Goal: Task Accomplishment & Management: Manage account settings

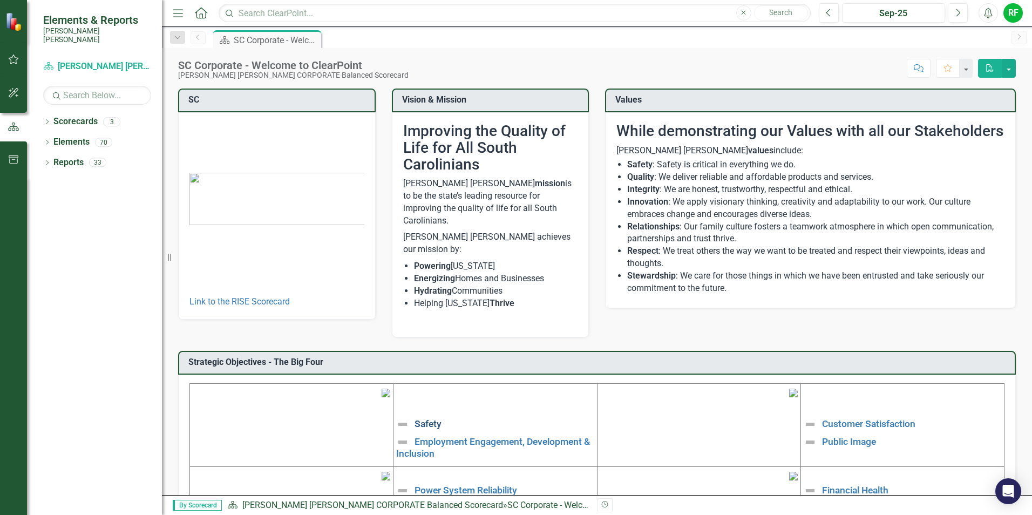
click at [424, 418] on link "Safety" at bounding box center [428, 423] width 27 height 11
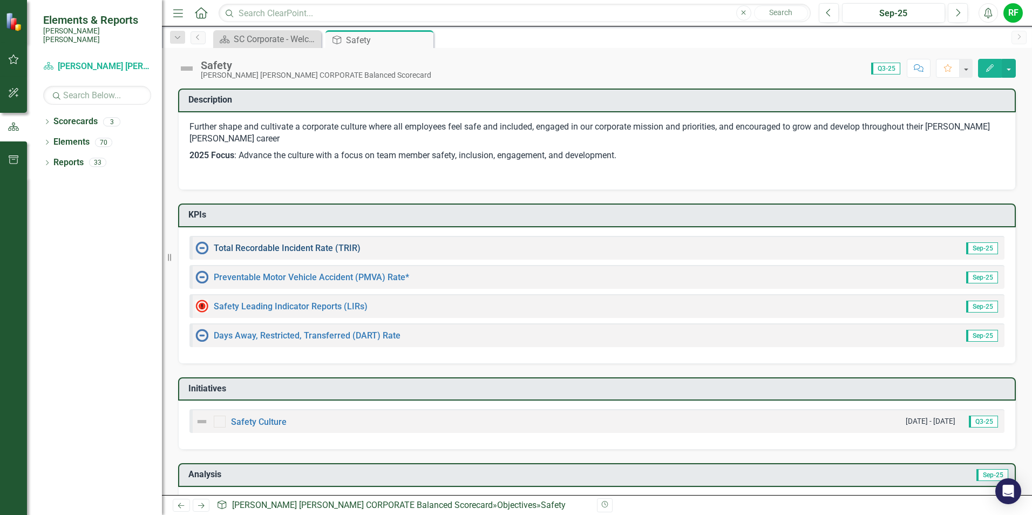
click at [326, 247] on link "Total Recordable Incident Rate (TRIR)" at bounding box center [287, 248] width 147 height 10
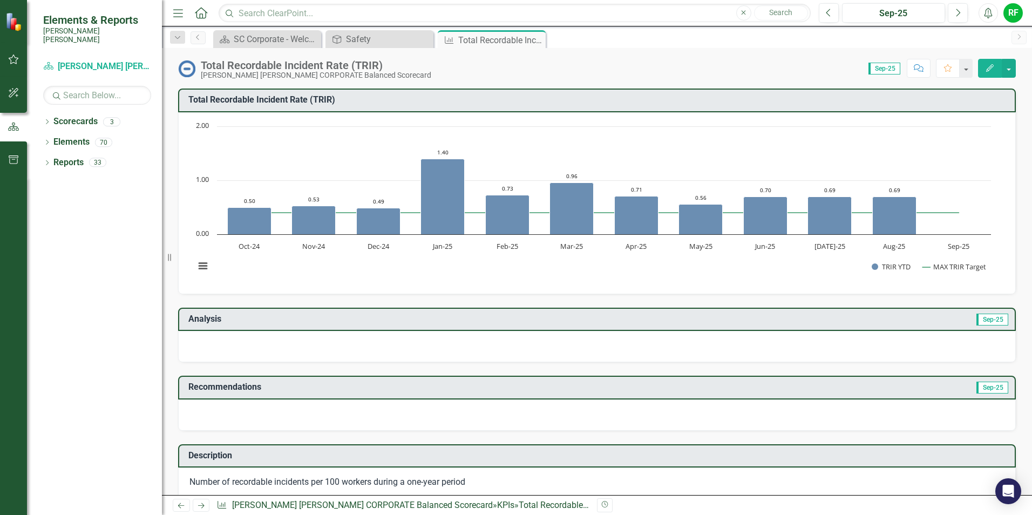
click at [292, 345] on div at bounding box center [597, 346] width 838 height 31
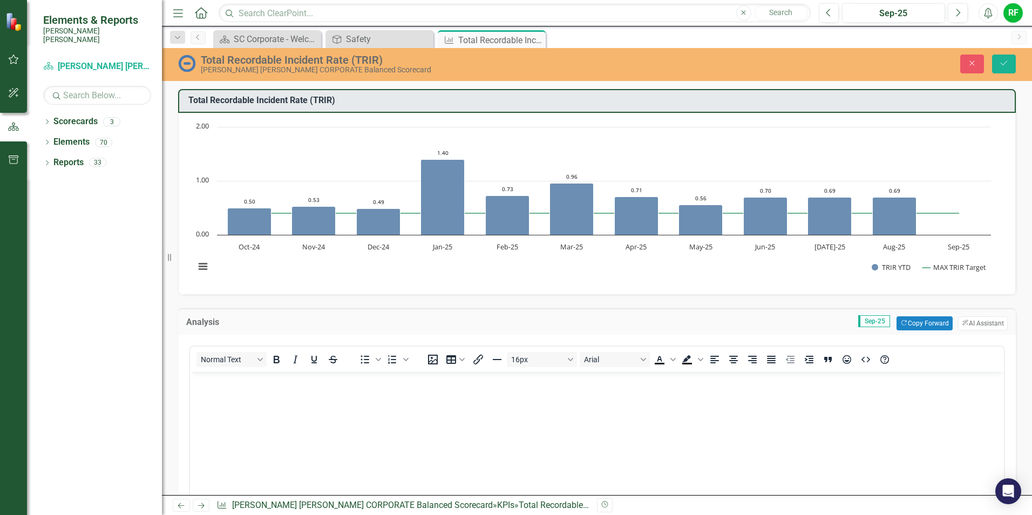
click at [230, 400] on body "Rich Text Area. Press ALT-0 for help." at bounding box center [597, 453] width 814 height 162
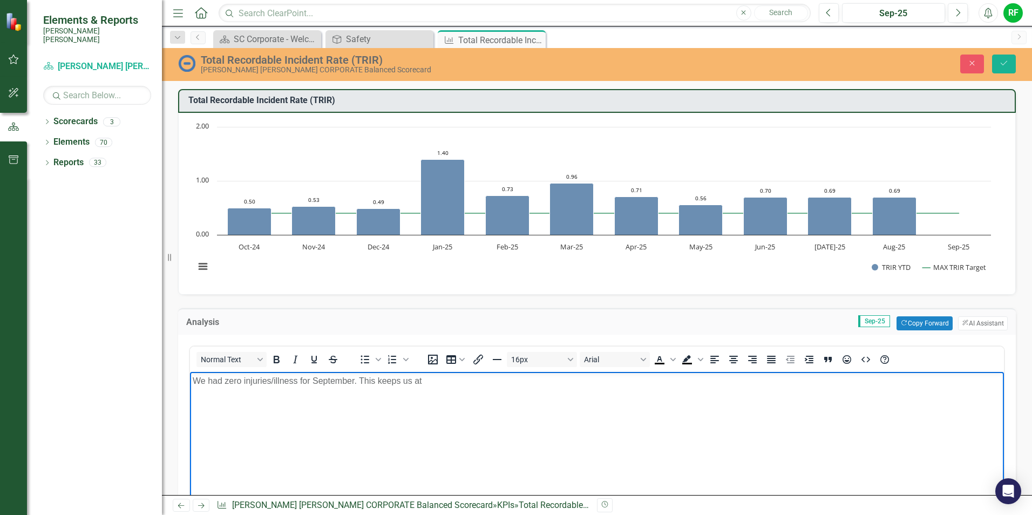
drag, startPoint x: 427, startPoint y: 381, endPoint x: 450, endPoint y: 376, distance: 23.2
click at [427, 381] on p "We had zero injuries/illness for September. This keeps us at" at bounding box center [597, 381] width 809 height 13
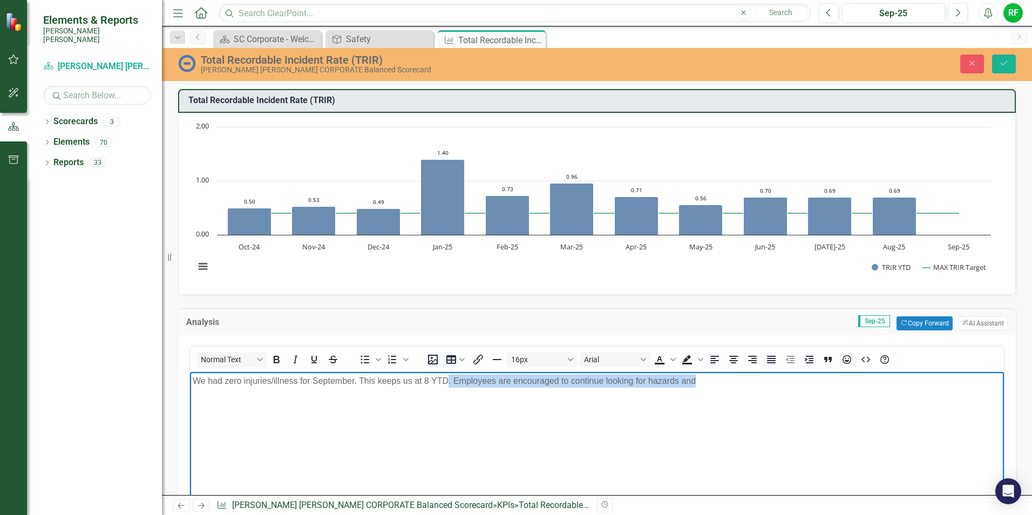
drag, startPoint x: 696, startPoint y: 380, endPoint x: 449, endPoint y: 388, distance: 246.9
click at [449, 388] on body "We had zero injuries/illness for September. This keeps us at 8 YTD. Employees a…" at bounding box center [597, 453] width 814 height 162
click at [459, 381] on p "We had zero injuries/illness for September. This keeps us at 8 YTD. Employees a…" at bounding box center [597, 381] width 809 height 13
click at [457, 383] on p "We had zero injuries/illness for September. This keeps us at 8 YTD. Employees a…" at bounding box center [597, 381] width 809 height 13
click at [498, 398] on body "We had zero injuries/illness for September. This keeps us at 8 YTD. Employees a…" at bounding box center [597, 453] width 814 height 162
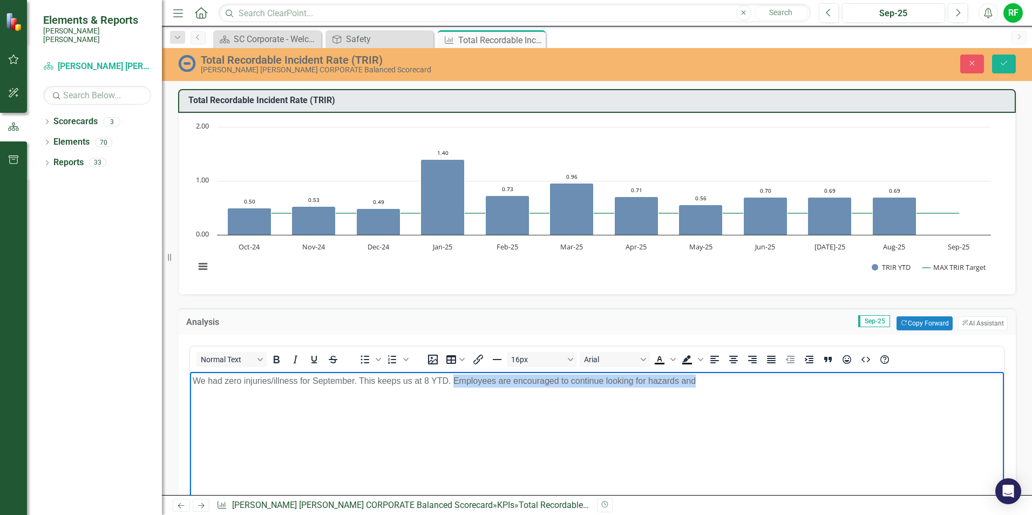
drag, startPoint x: 454, startPoint y: 381, endPoint x: 696, endPoint y: 388, distance: 242.5
click at [686, 388] on body "We had zero injuries/illness for September. This keeps us at 8 YTD. Employees a…" at bounding box center [597, 453] width 814 height 162
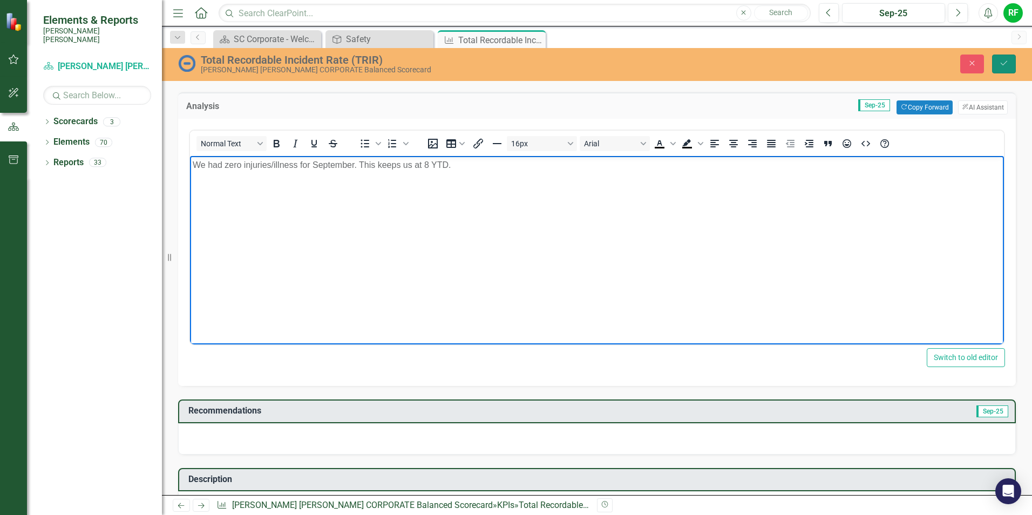
click at [686, 61] on icon "Save" at bounding box center [1004, 63] width 10 height 8
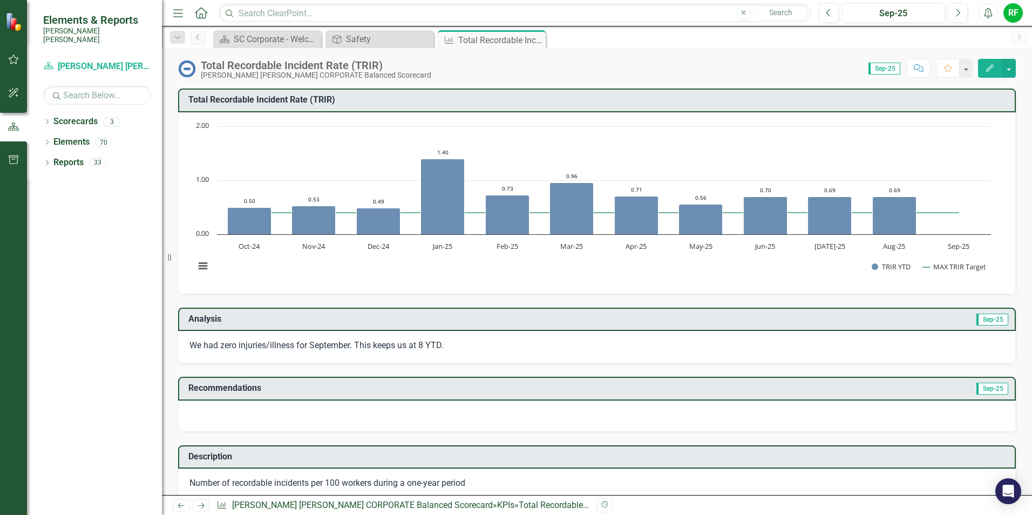
click at [240, 414] on div at bounding box center [597, 416] width 838 height 31
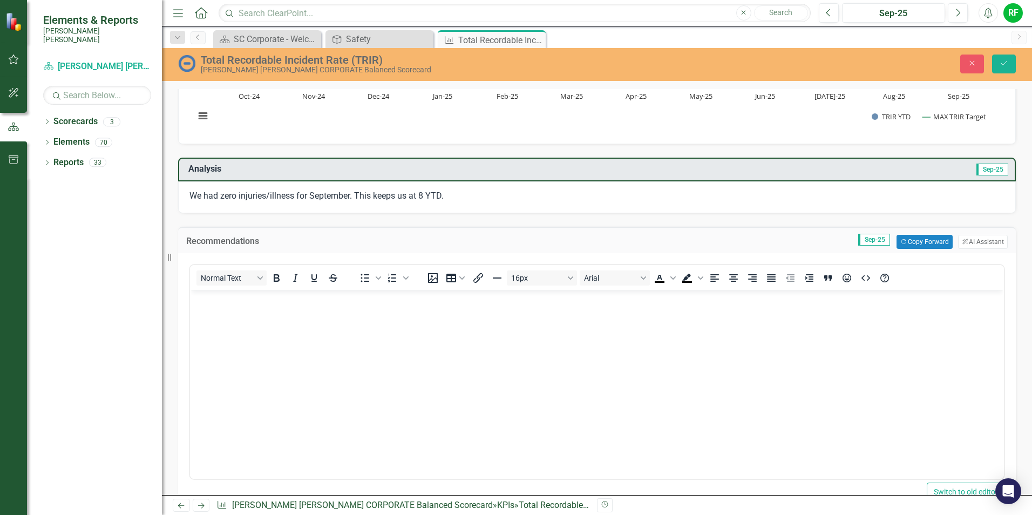
scroll to position [108, 0]
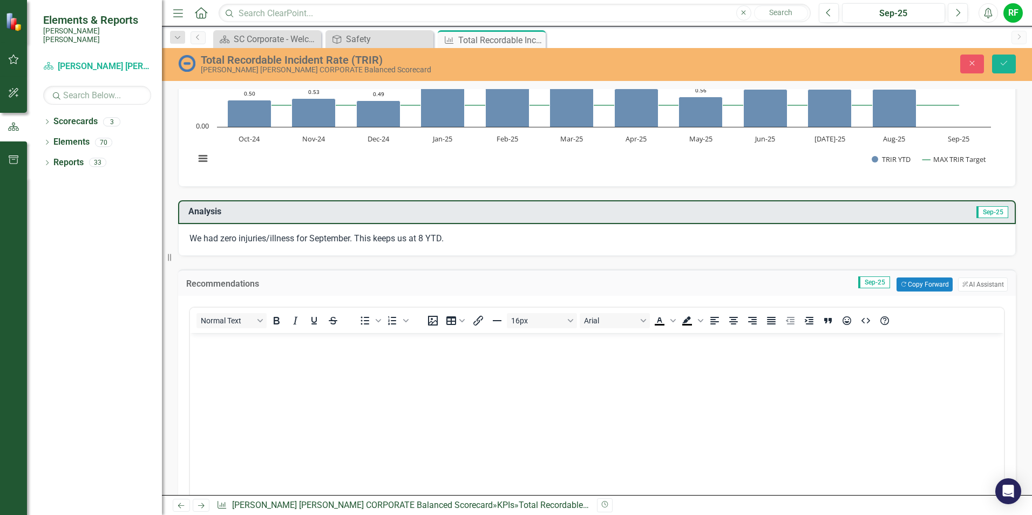
click at [247, 353] on body "Rich Text Area. Press ALT-0 for help." at bounding box center [597, 414] width 814 height 162
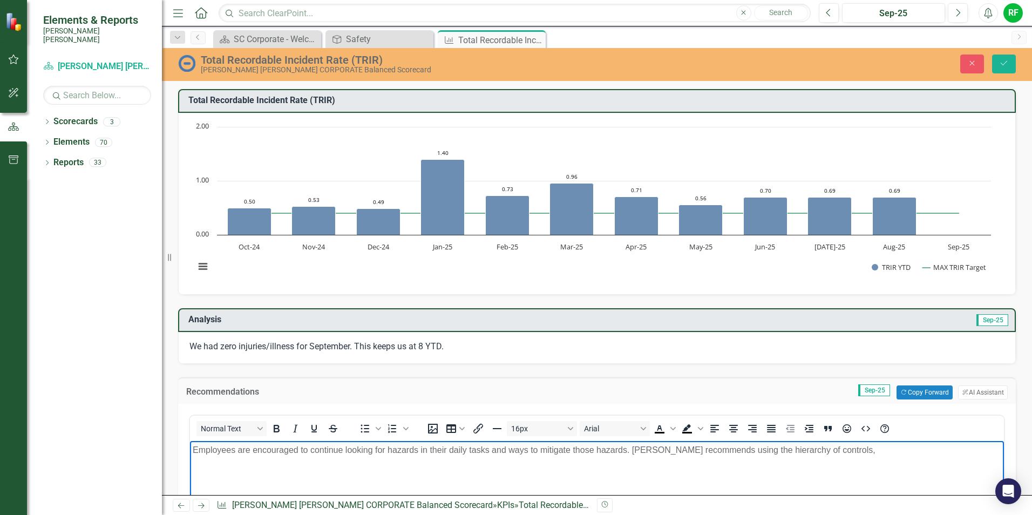
scroll to position [108, 0]
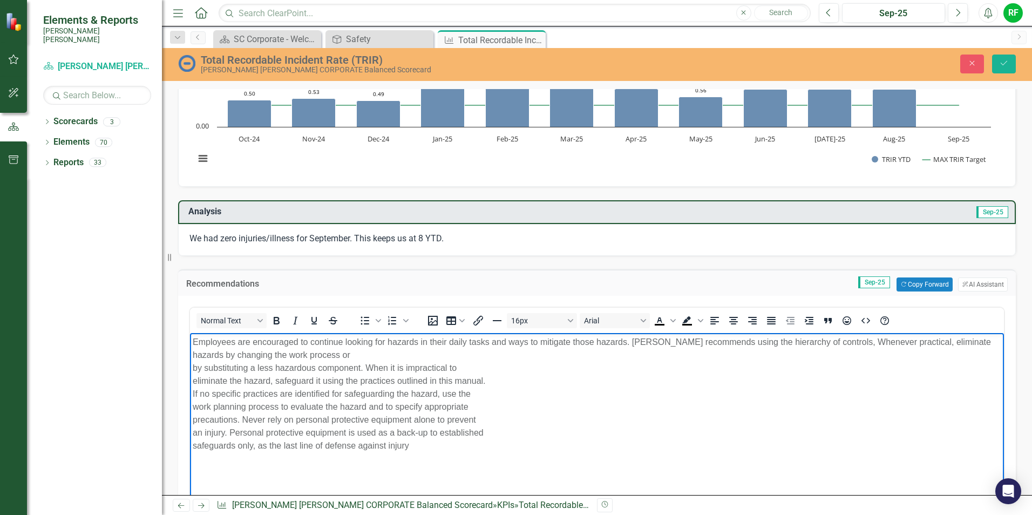
click at [840, 340] on p "Employees are encouraged to continue looking for hazards in their daily tasks a…" at bounding box center [597, 394] width 809 height 117
click at [314, 353] on p "Employees are encouraged to continue looking for hazards in their daily tasks a…" at bounding box center [597, 394] width 809 height 117
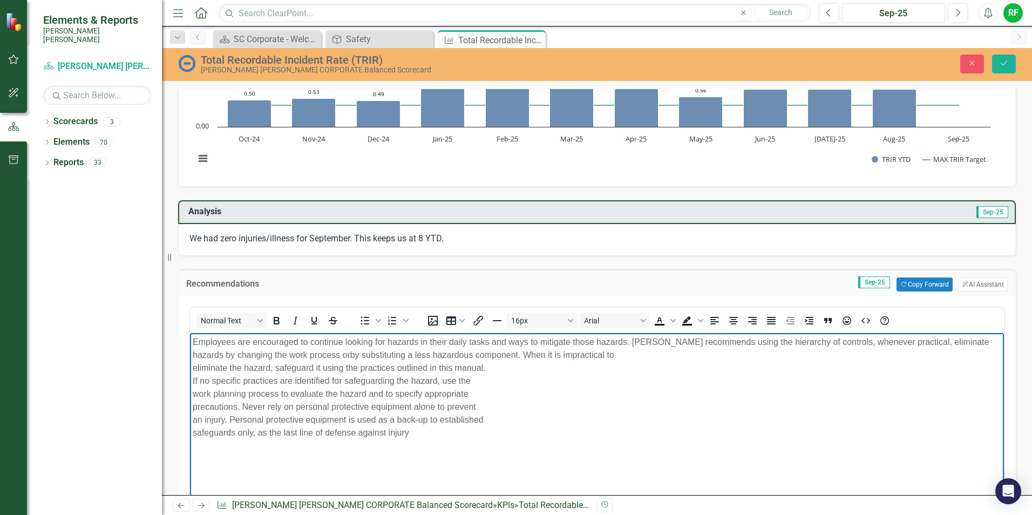
click at [578, 355] on p "Employees are encouraged to continue looking for hazards in their daily tasks a…" at bounding box center [597, 388] width 809 height 104
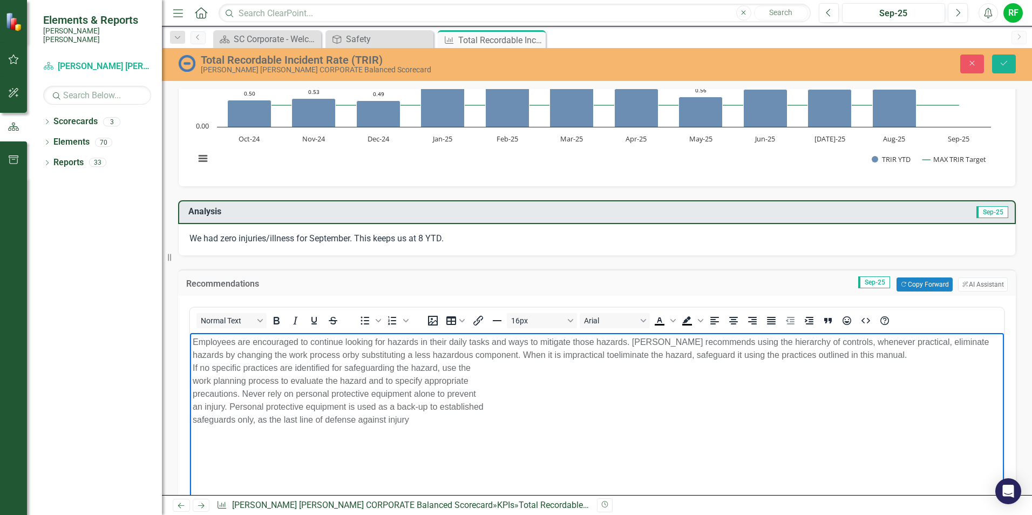
click at [871, 357] on p "Employees are encouraged to continue looking for hazards in their daily tasks a…" at bounding box center [597, 381] width 809 height 91
click at [376, 374] on p "Employees are encouraged to continue looking for hazards in their daily tasks a…" at bounding box center [597, 381] width 809 height 91
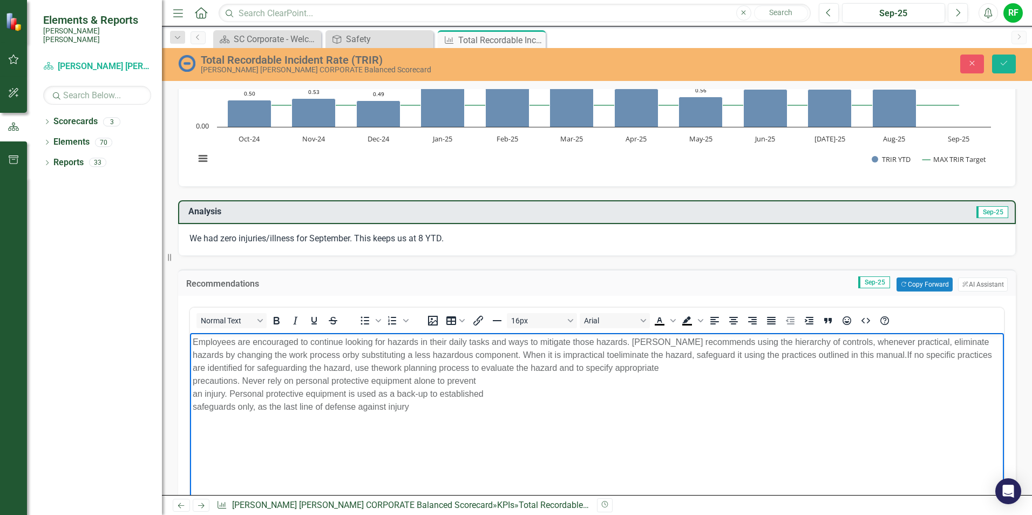
click at [651, 369] on p "Employees are encouraged to continue looking for hazards in their daily tasks a…" at bounding box center [597, 375] width 809 height 78
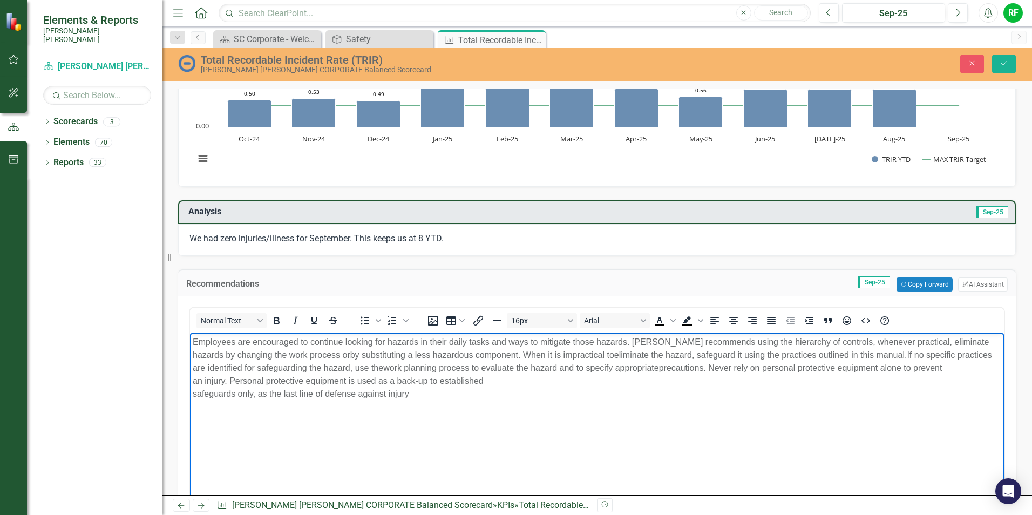
click at [943, 368] on p "Employees are encouraged to continue looking for hazards in their daily tasks a…" at bounding box center [597, 368] width 809 height 65
click at [455, 380] on p "Employees are encouraged to continue looking for hazards in their daily tasks a…" at bounding box center [597, 368] width 809 height 65
click at [675, 383] on p "Employees are encouraged to continue looking for hazards in their daily tasks a…" at bounding box center [597, 362] width 809 height 52
drag, startPoint x: 435, startPoint y: 380, endPoint x: 630, endPoint y: 415, distance: 198.1
click at [630, 415] on body "Employees are encouraged to continue looking for hazards in their daily tasks a…" at bounding box center [597, 414] width 814 height 162
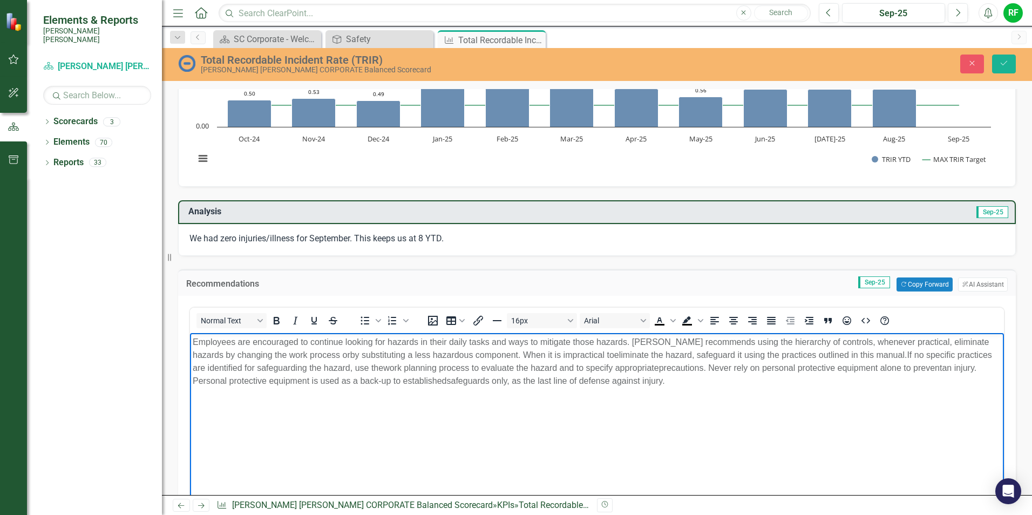
click at [478, 417] on body "Employees are encouraged to continue looking for hazards in their daily tasks a…" at bounding box center [597, 414] width 814 height 162
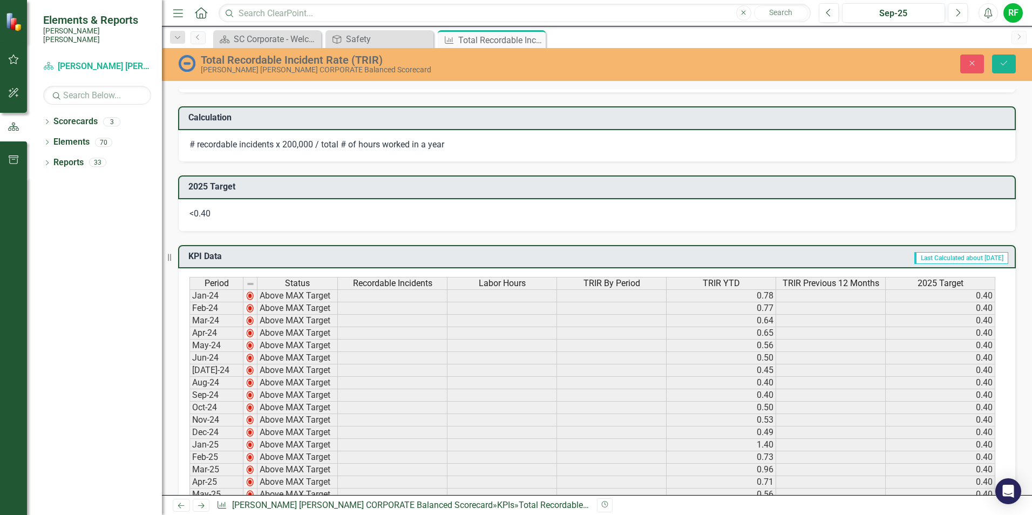
scroll to position [810, 0]
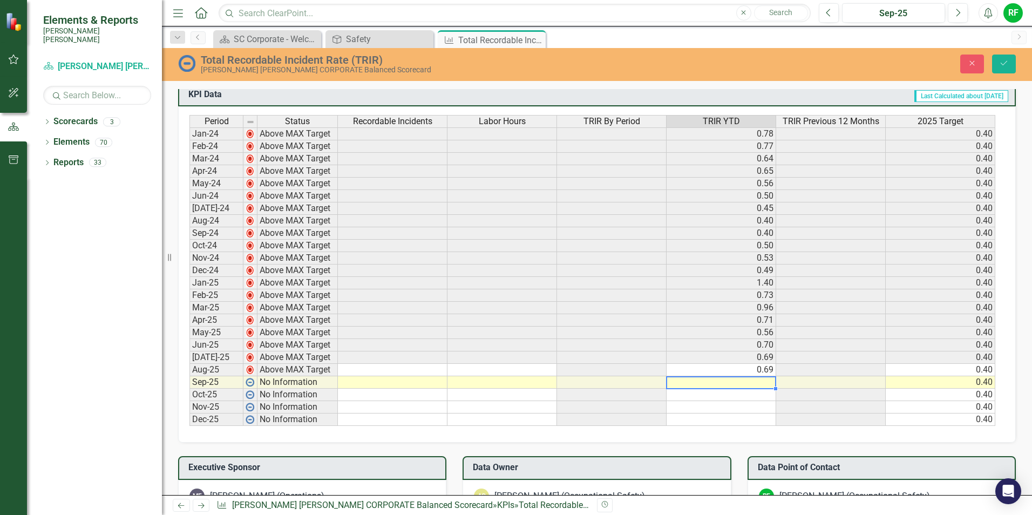
click at [725, 382] on td at bounding box center [722, 382] width 110 height 12
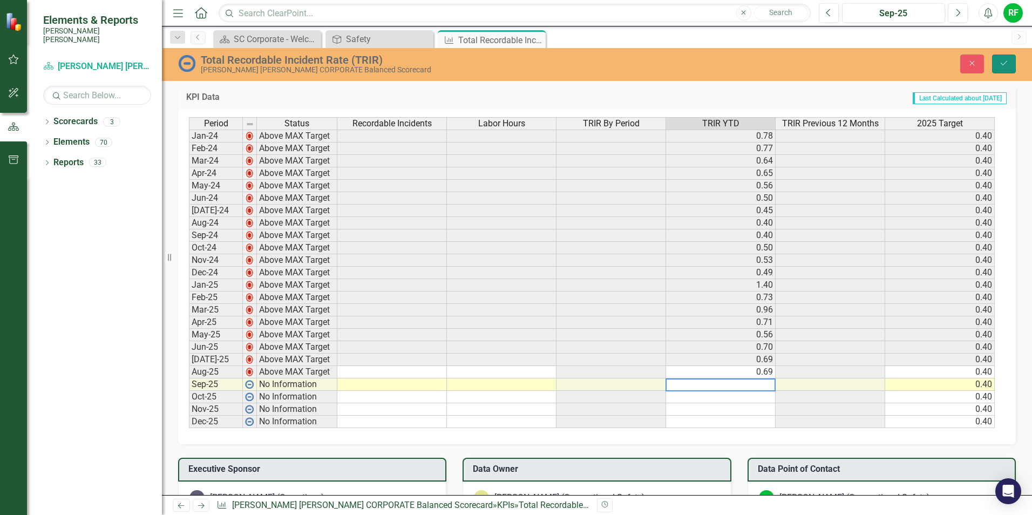
click at [1004, 67] on button "Save" at bounding box center [1004, 64] width 24 height 19
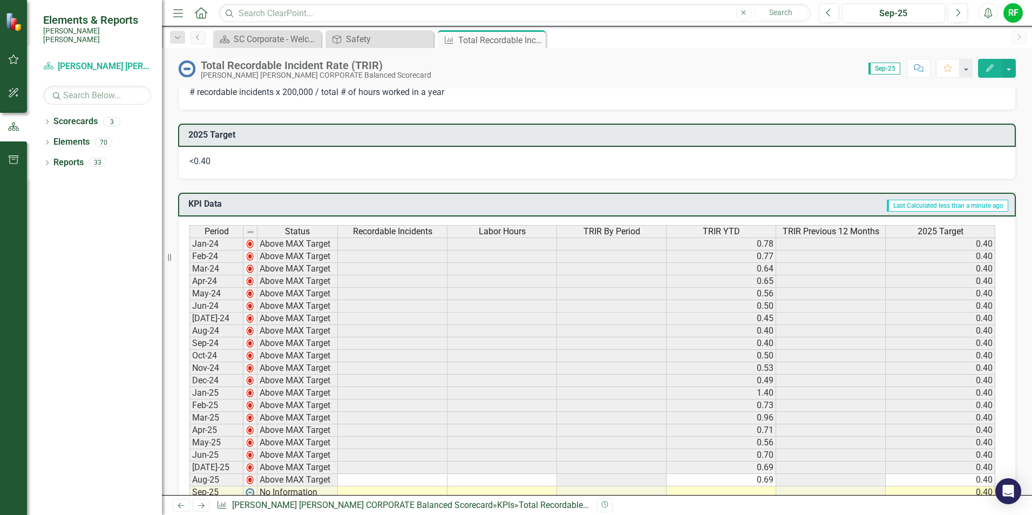
scroll to position [594, 0]
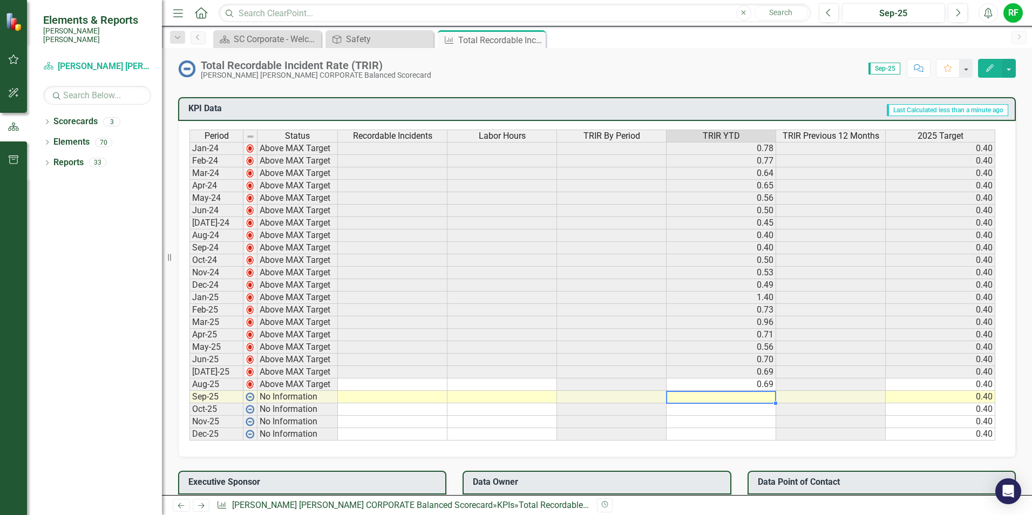
click at [746, 394] on td at bounding box center [722, 397] width 110 height 12
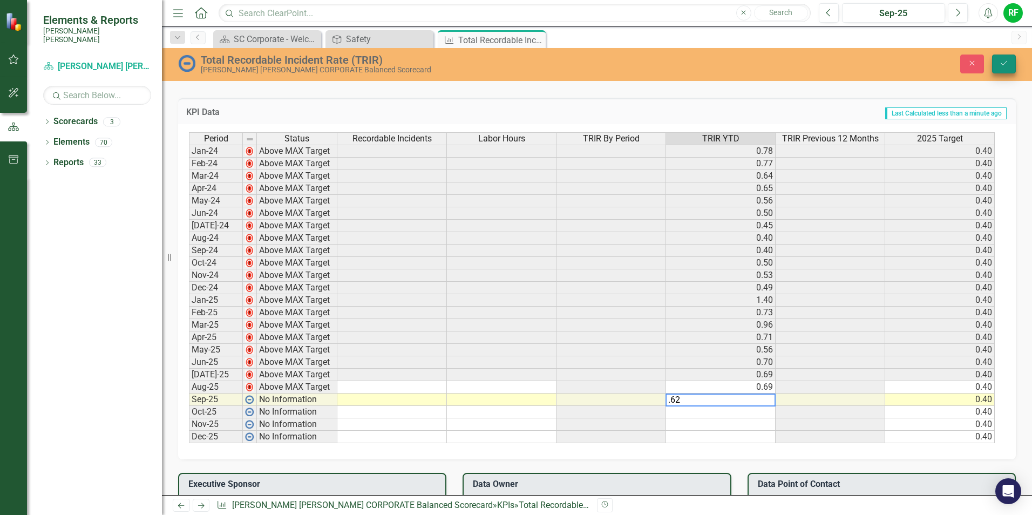
type textarea ".62"
click at [1009, 58] on button "Save" at bounding box center [1004, 64] width 24 height 19
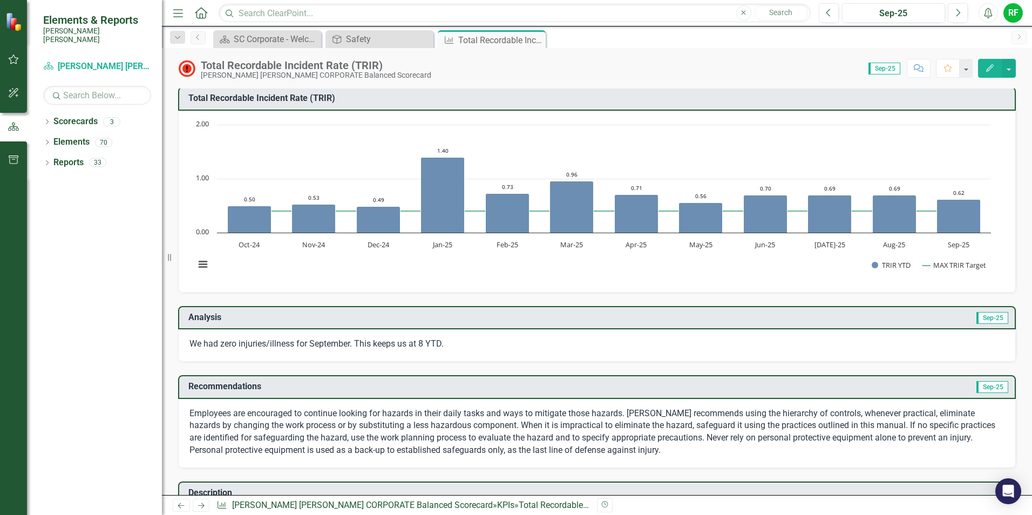
scroll to position [0, 0]
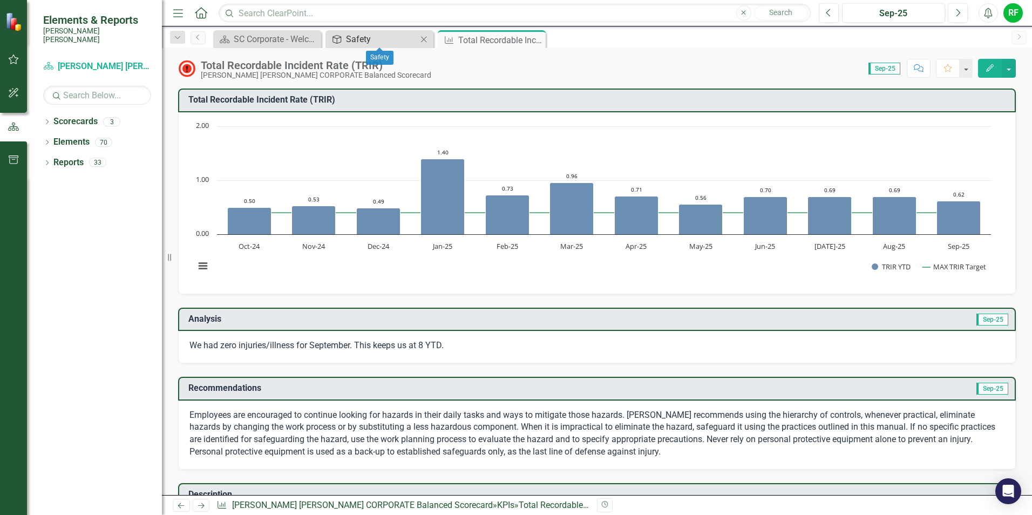
click at [409, 45] on div "Safety" at bounding box center [381, 38] width 71 height 13
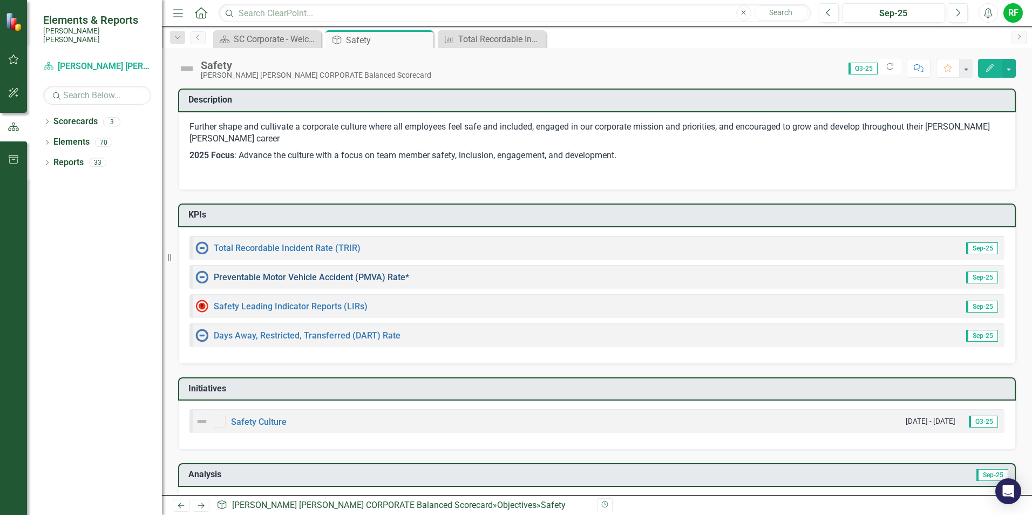
click at [369, 274] on link "Preventable Motor Vehicle Accident (PMVA) Rate*" at bounding box center [311, 277] width 195 height 10
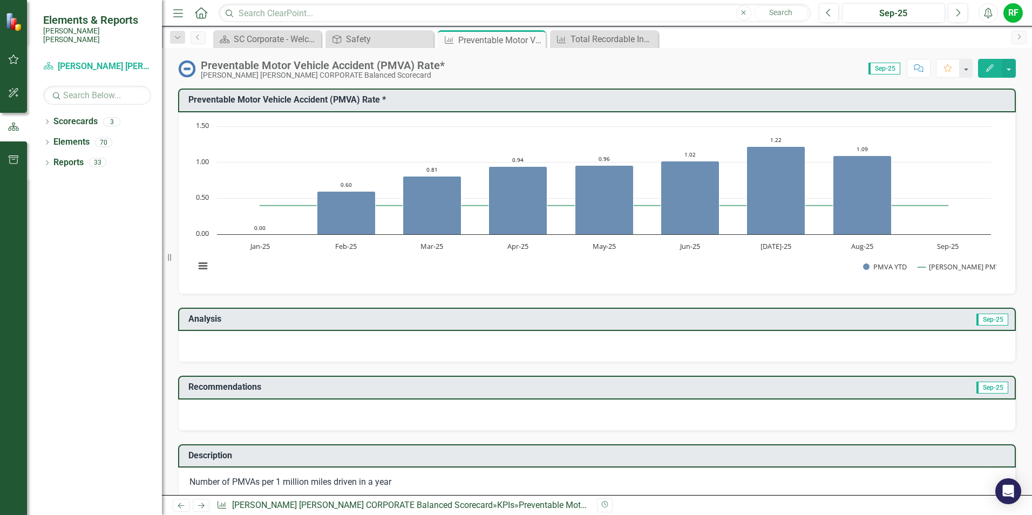
click at [416, 348] on div at bounding box center [597, 346] width 838 height 31
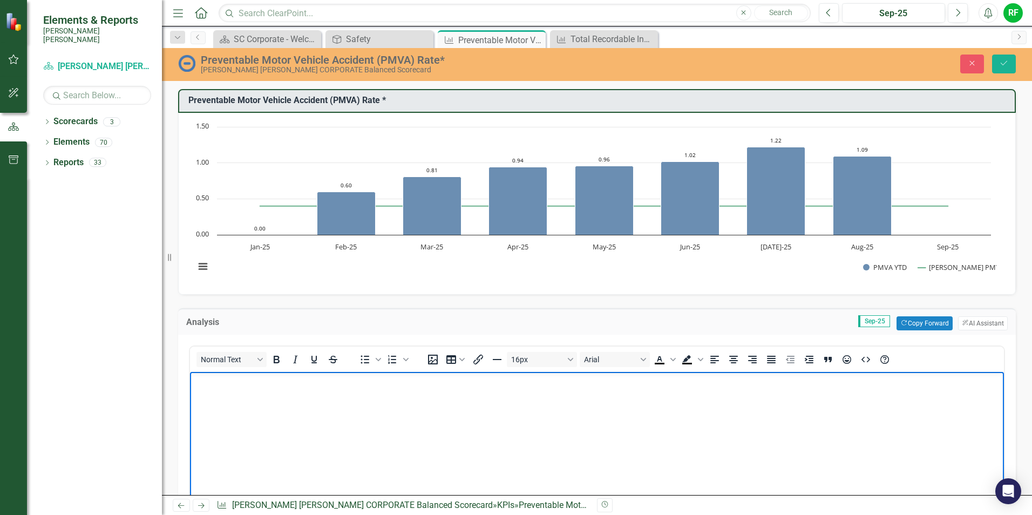
click at [274, 388] on body "Rich Text Area. Press ALT-0 for help." at bounding box center [597, 453] width 814 height 162
click at [1001, 63] on icon "submit" at bounding box center [1004, 63] width 6 height 4
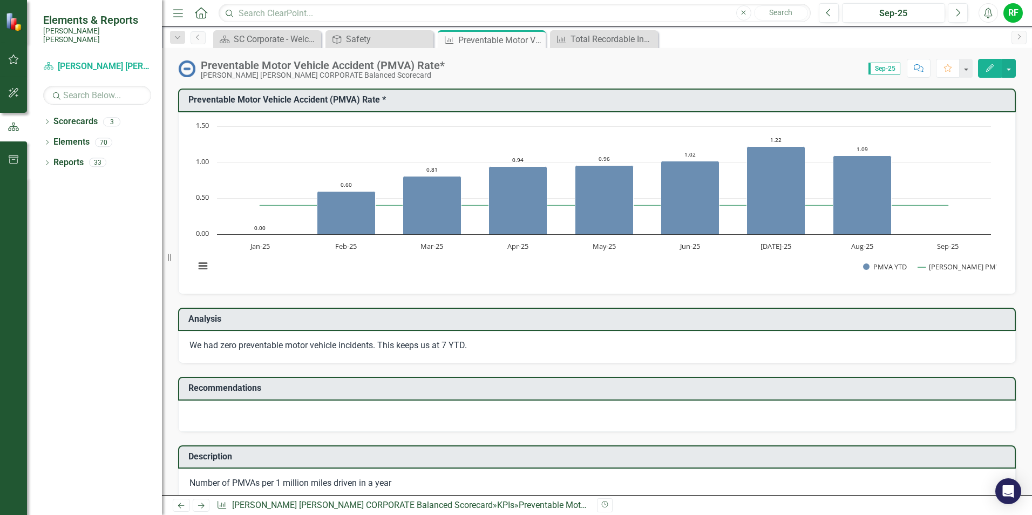
click at [301, 415] on div at bounding box center [597, 416] width 838 height 31
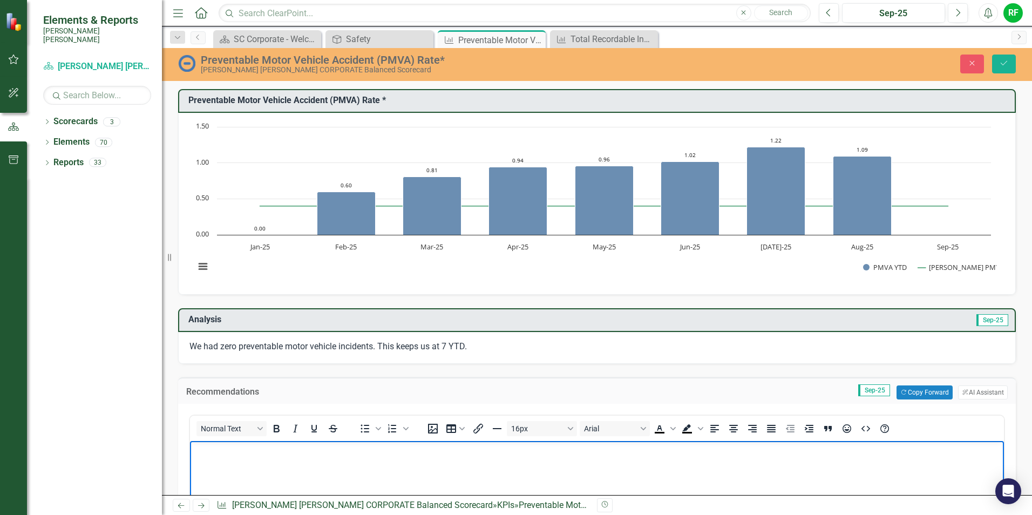
click at [277, 446] on p "Rich Text Area. Press ALT-0 for help." at bounding box center [597, 450] width 809 height 13
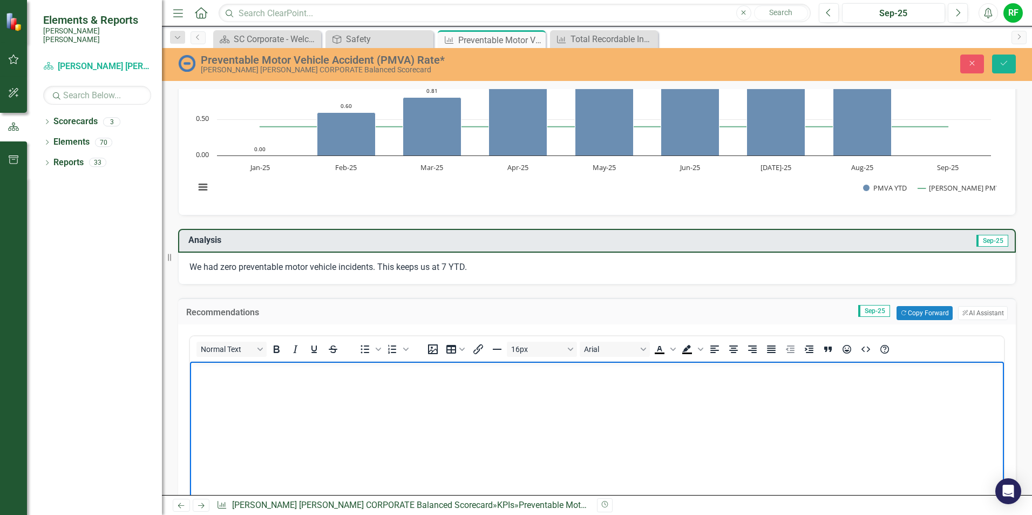
scroll to position [216, 0]
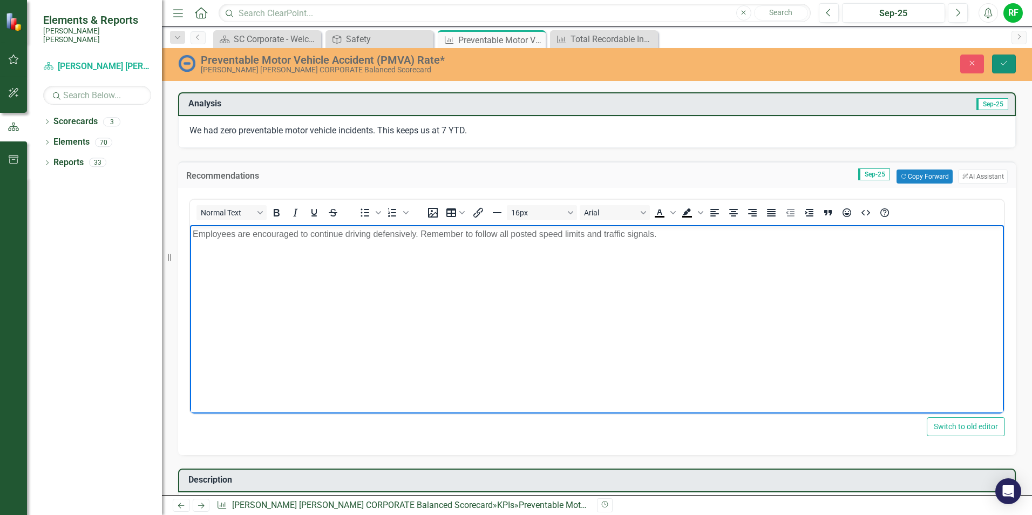
click at [994, 66] on button "Save" at bounding box center [1004, 64] width 24 height 19
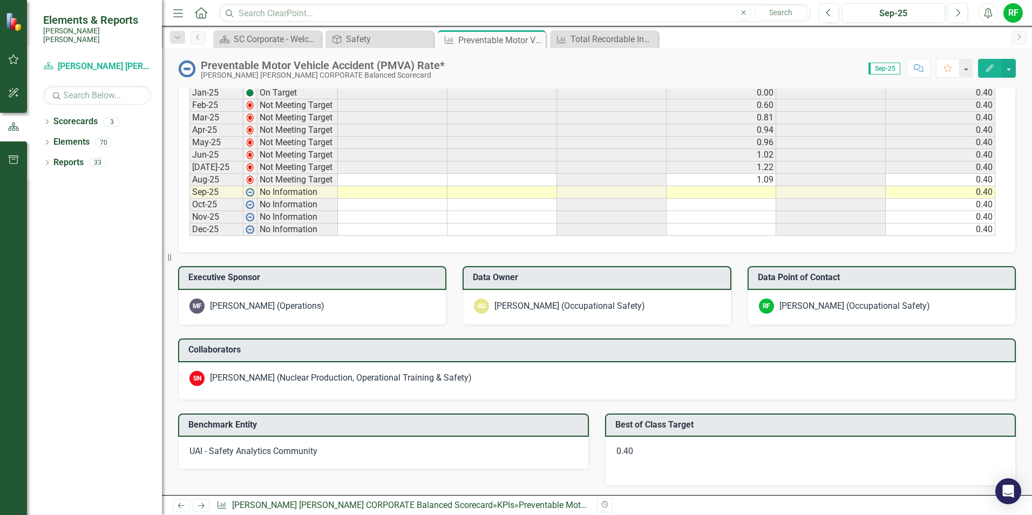
scroll to position [594, 0]
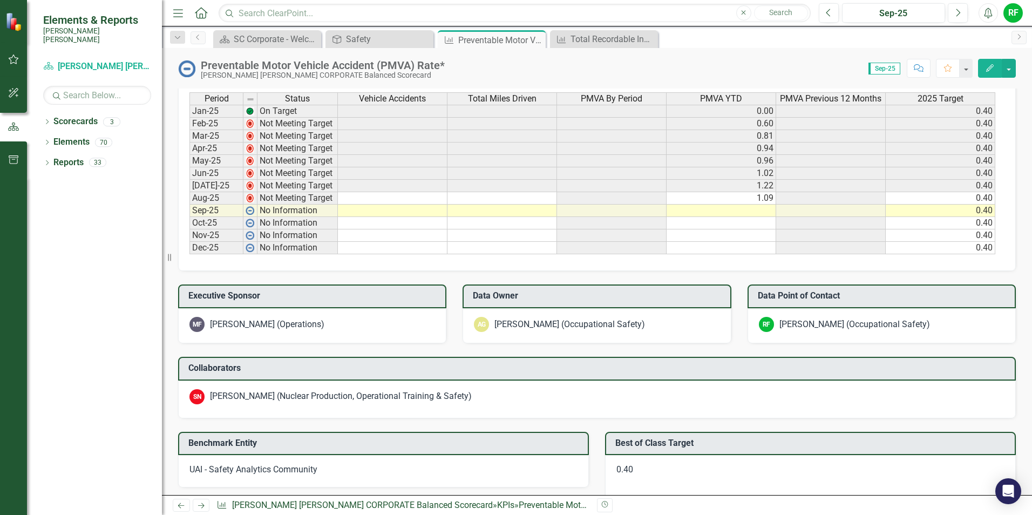
click at [712, 209] on td at bounding box center [722, 211] width 110 height 12
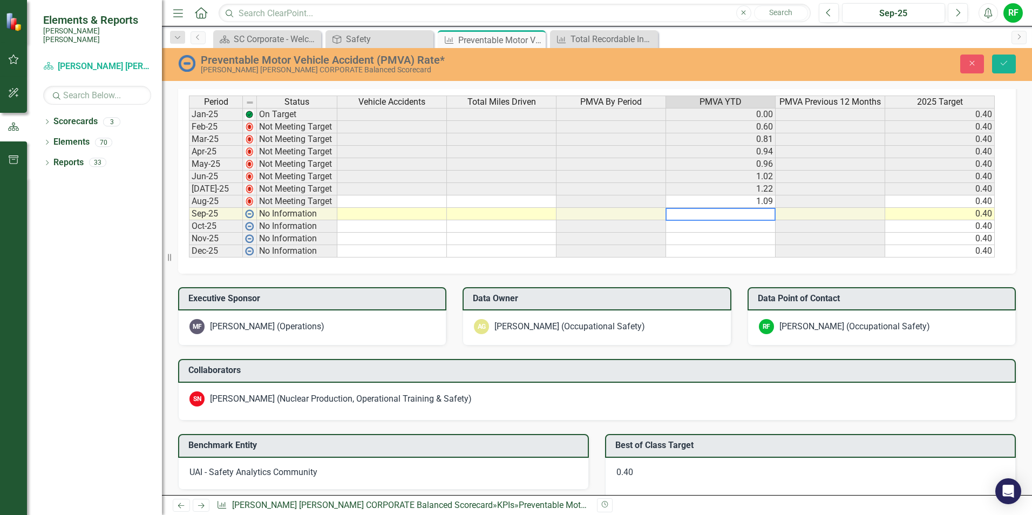
scroll to position [596, 0]
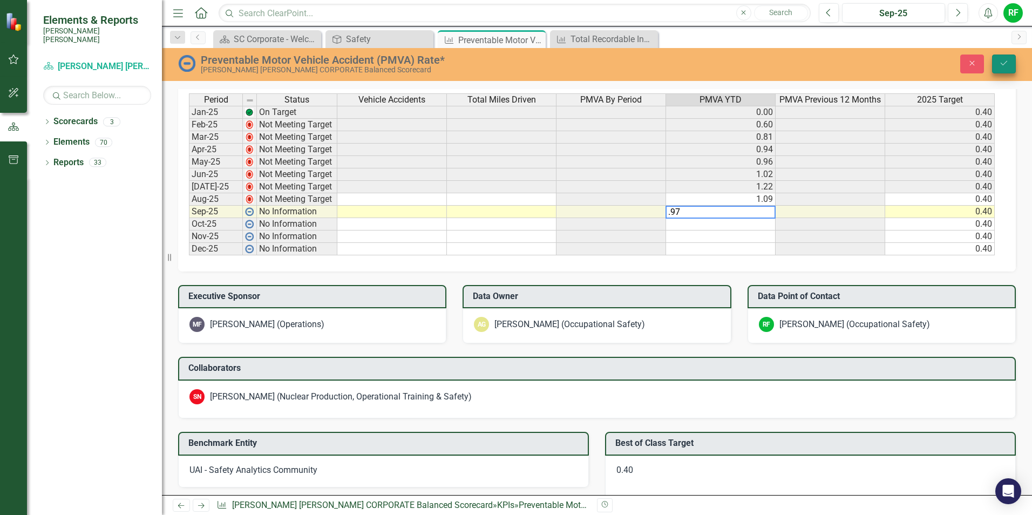
type textarea ".97"
click at [1010, 69] on button "Save" at bounding box center [1004, 64] width 24 height 19
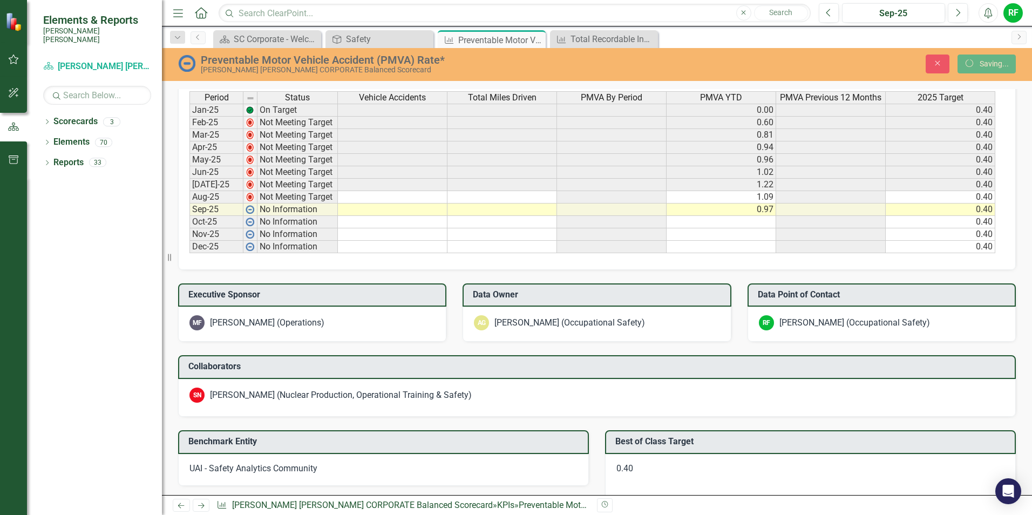
scroll to position [594, 0]
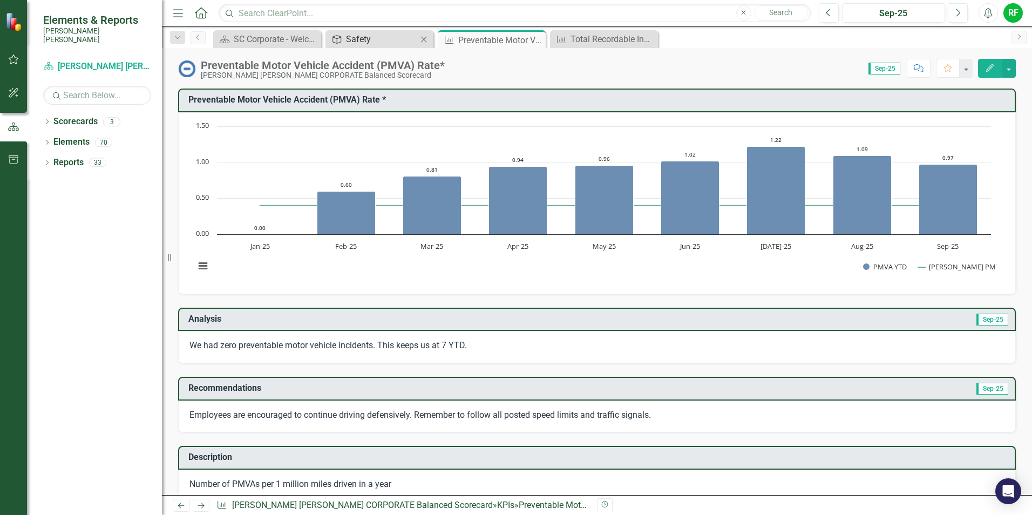
click at [389, 45] on div "Safety" at bounding box center [381, 38] width 71 height 13
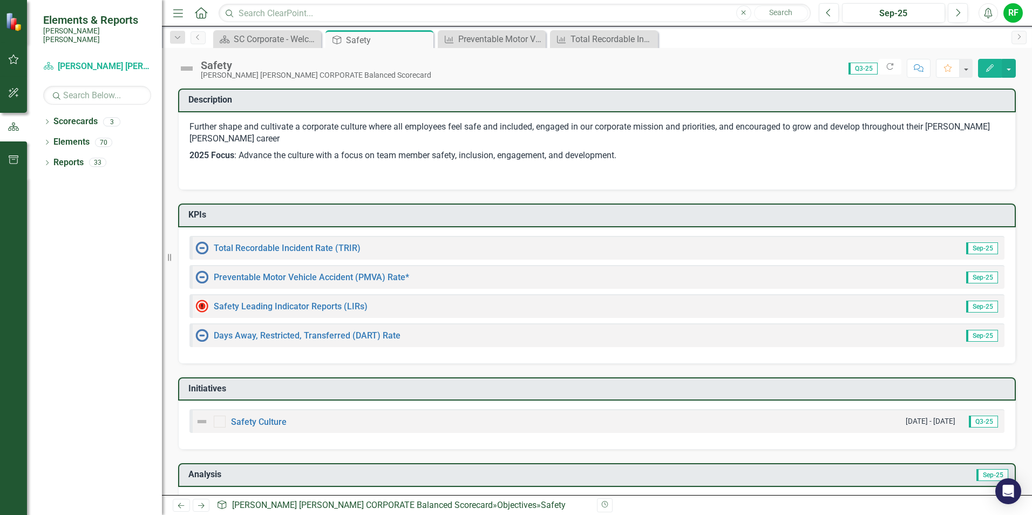
click at [356, 312] on div "Safety Leading Indicator Reports (LIRs)" at bounding box center [281, 306] width 172 height 13
click at [355, 306] on link "Safety Leading Indicator Reports (LIRs)" at bounding box center [291, 306] width 154 height 10
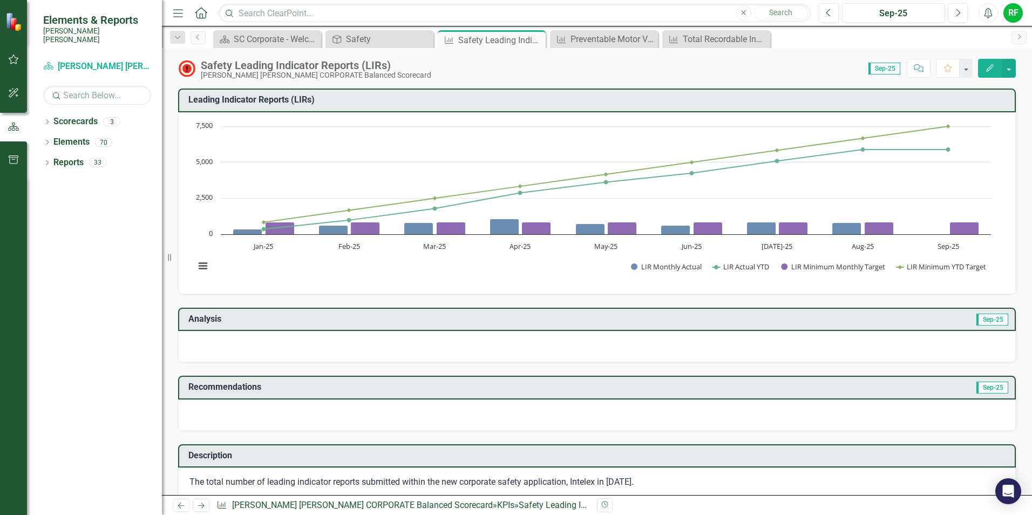
click at [296, 345] on div at bounding box center [597, 346] width 838 height 31
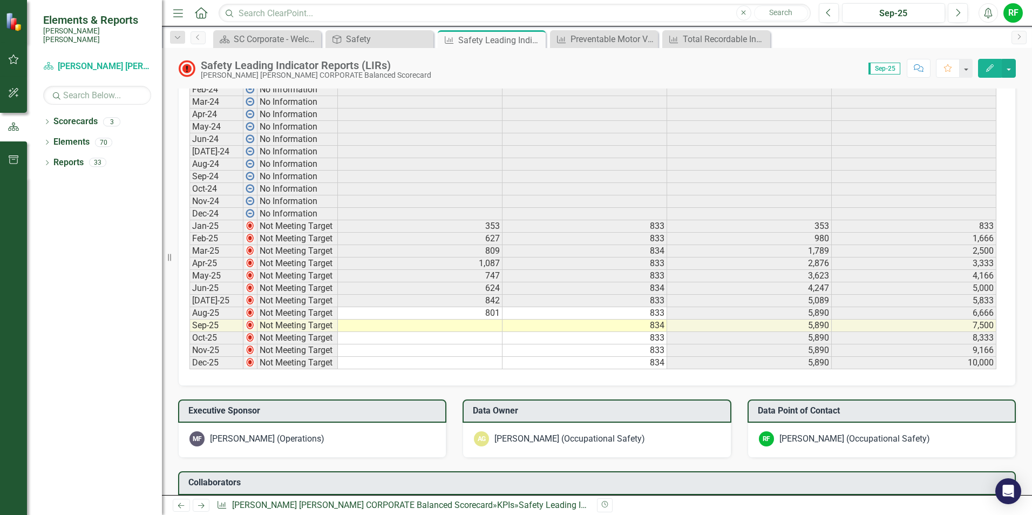
scroll to position [648, 0]
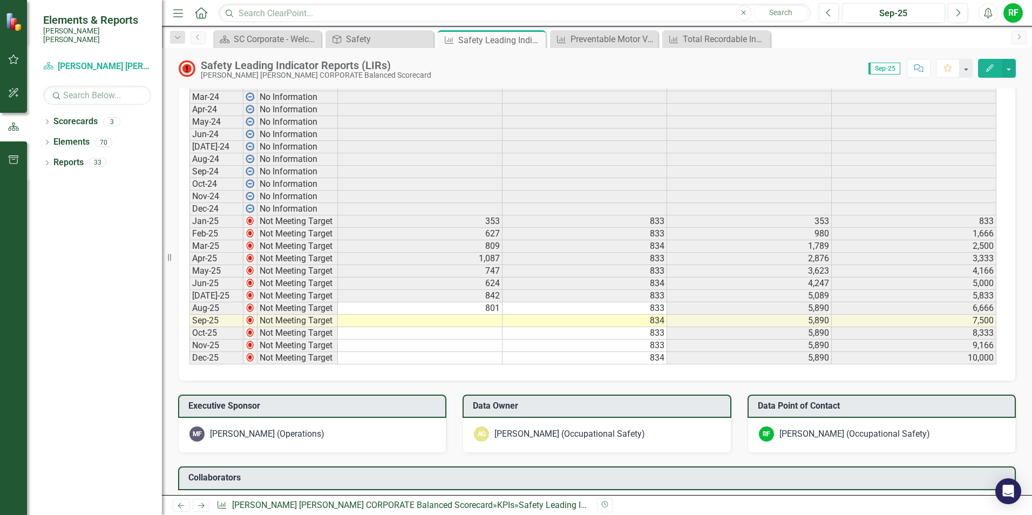
click at [492, 310] on td "801" at bounding box center [420, 308] width 165 height 12
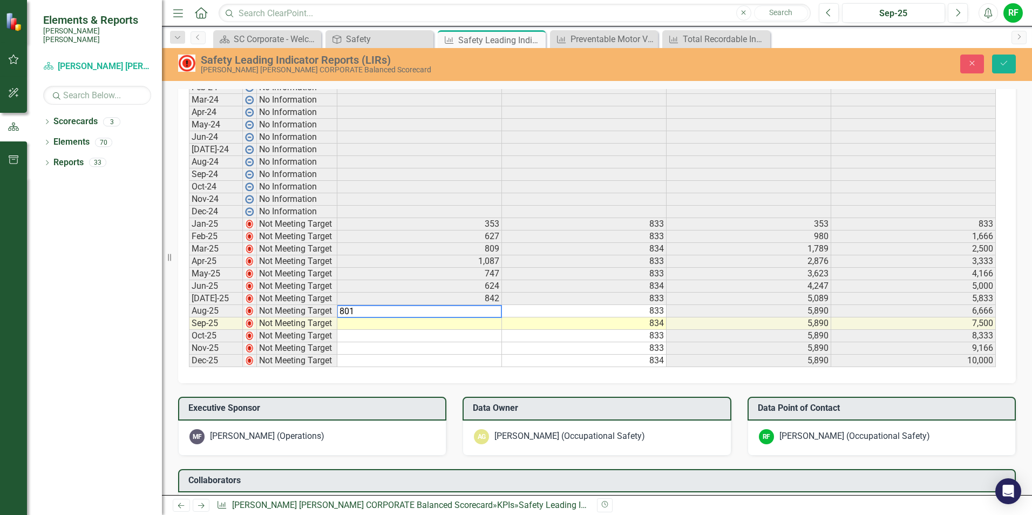
scroll to position [650, 0]
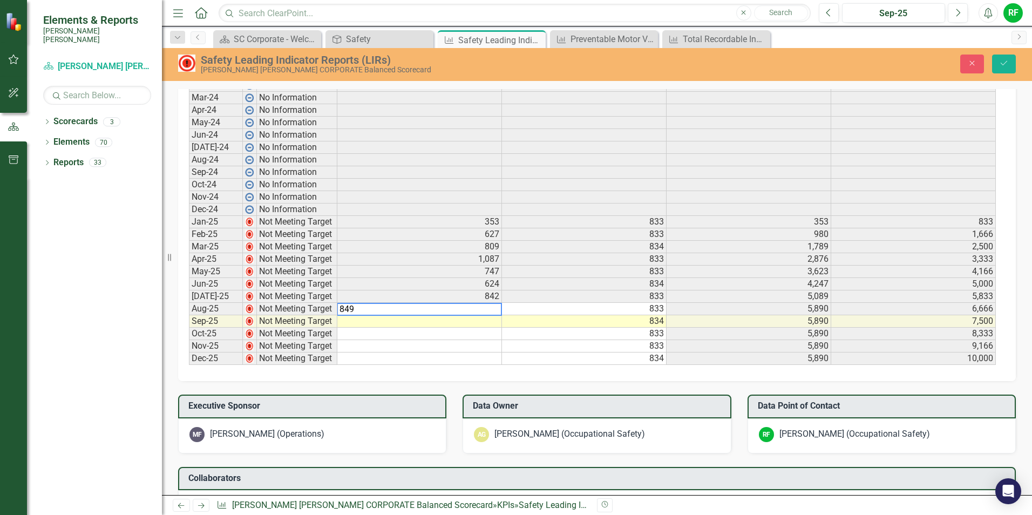
click at [485, 297] on td "842" at bounding box center [419, 296] width 165 height 12
click at [483, 320] on td at bounding box center [419, 321] width 165 height 12
type textarea "866"
click at [485, 333] on td at bounding box center [419, 334] width 165 height 12
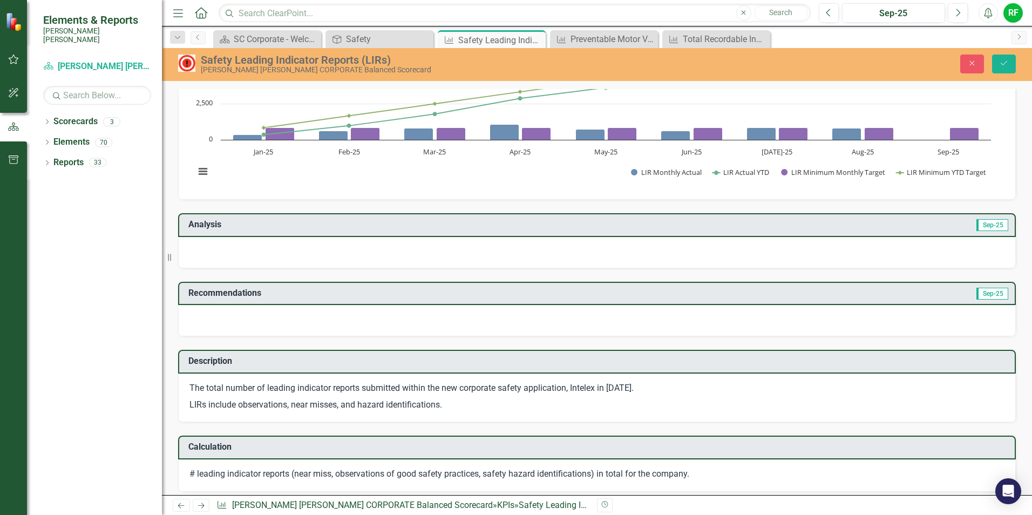
scroll to position [56, 0]
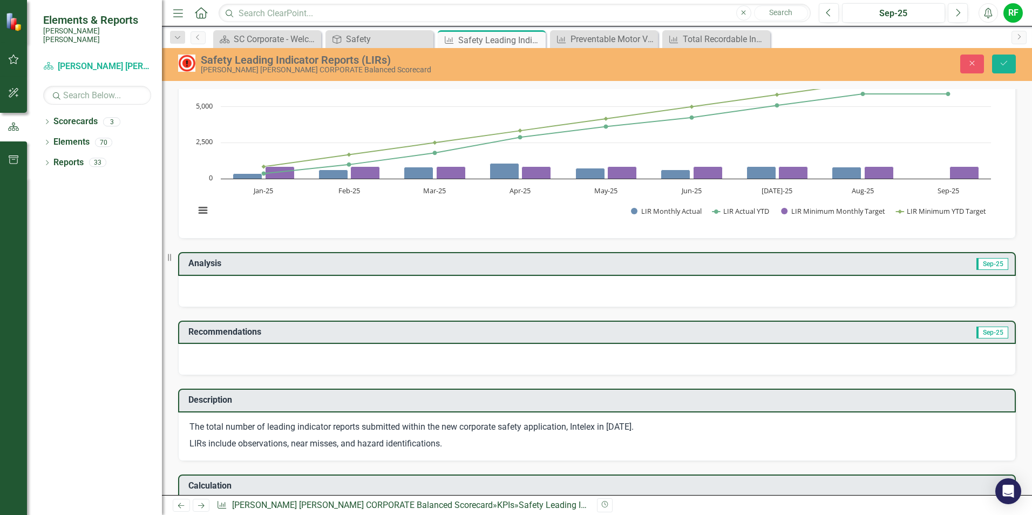
click at [266, 292] on div at bounding box center [597, 291] width 838 height 31
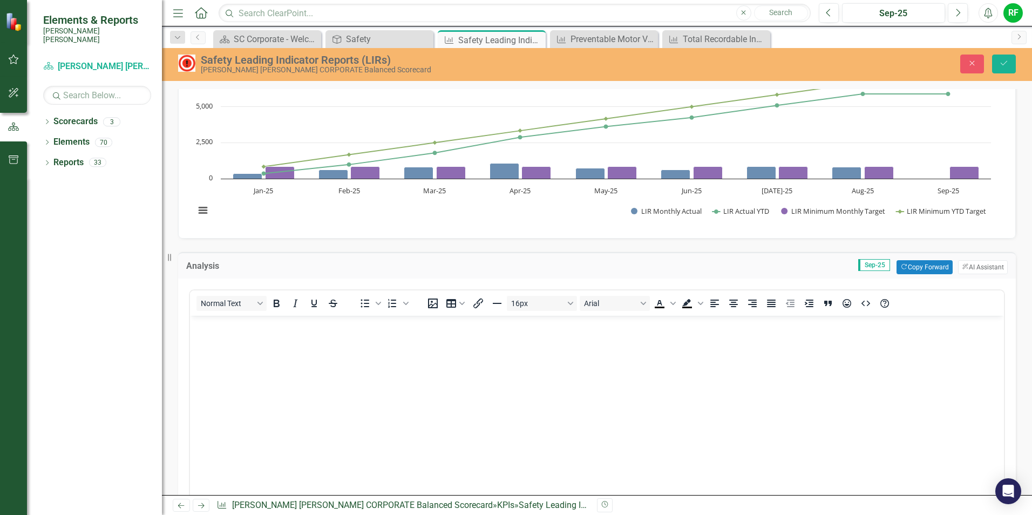
scroll to position [0, 0]
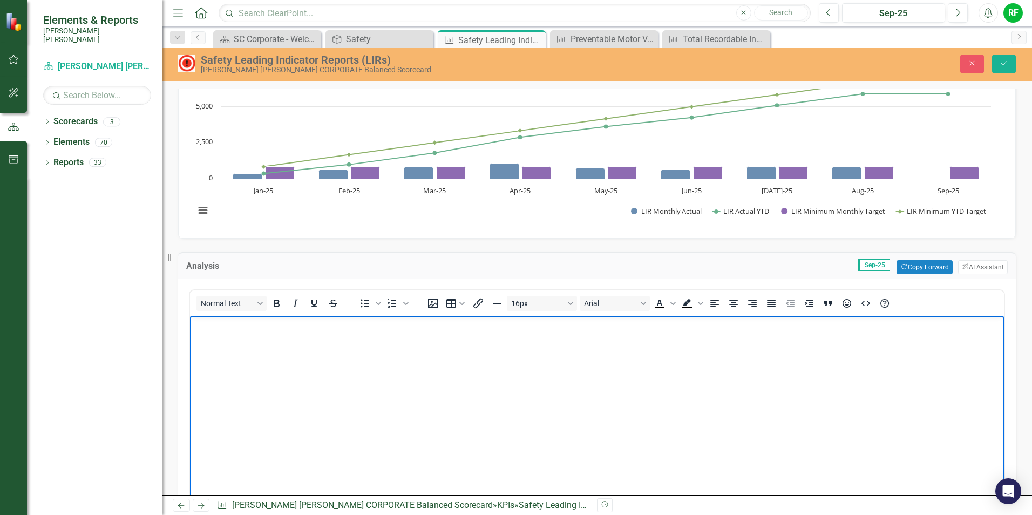
click at [263, 330] on p "Rich Text Area. Press ALT-0 for help." at bounding box center [597, 325] width 809 height 13
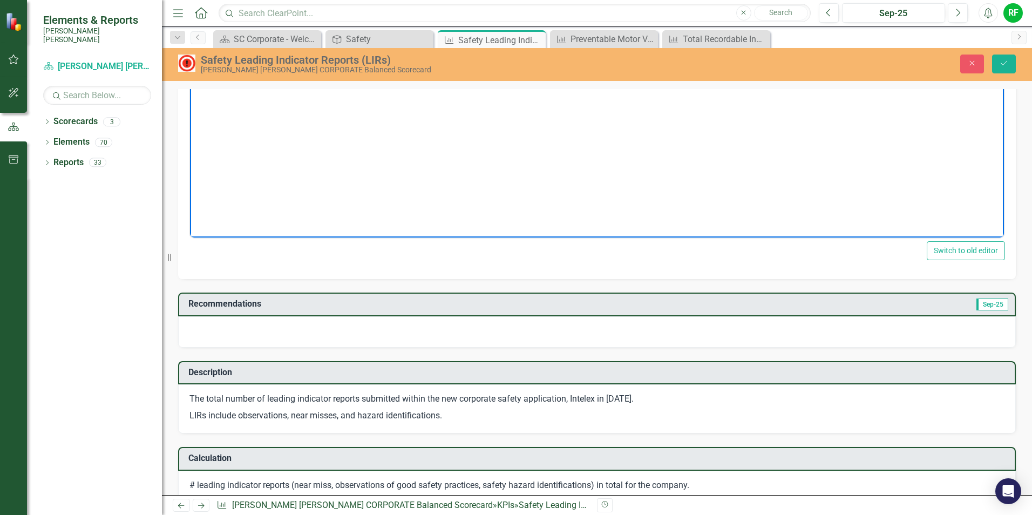
scroll to position [380, 0]
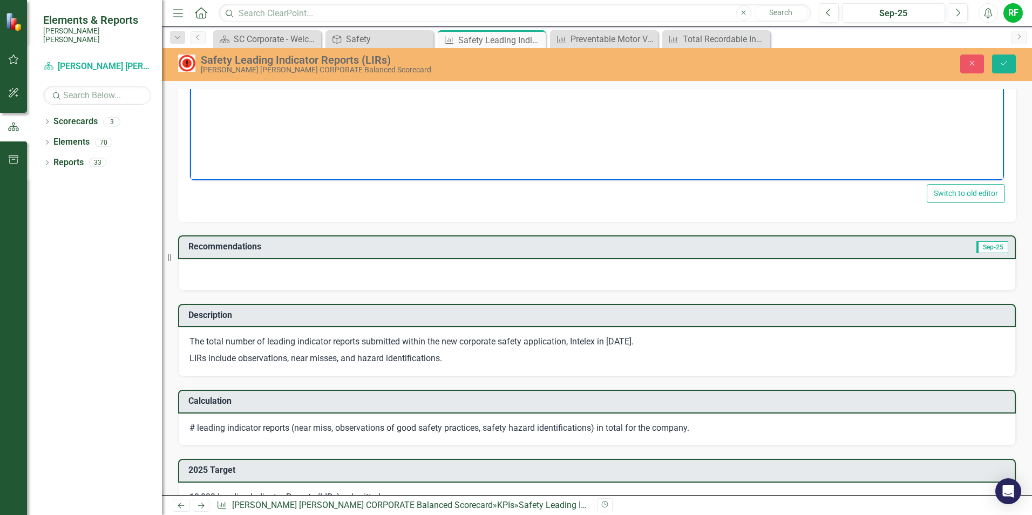
click at [275, 275] on div at bounding box center [597, 274] width 838 height 31
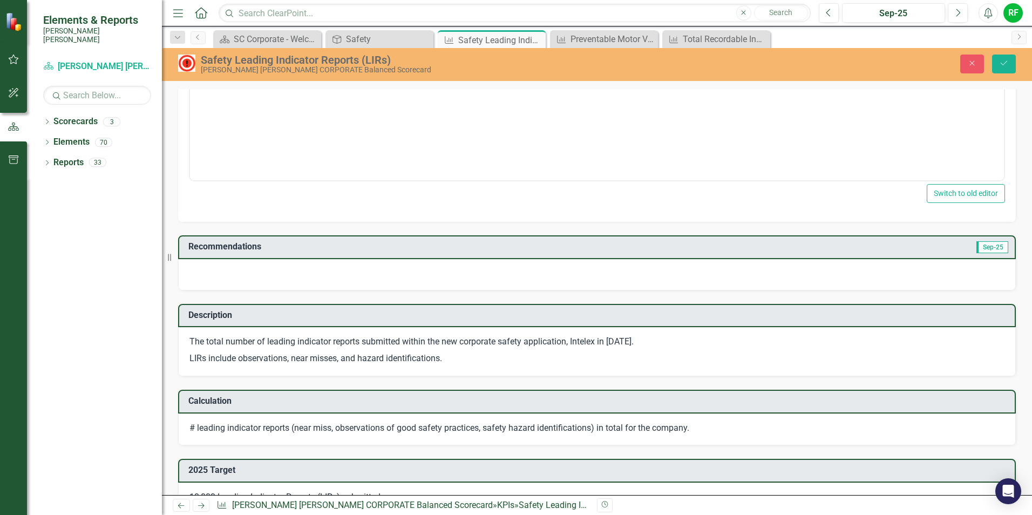
click at [275, 275] on div at bounding box center [597, 274] width 838 height 31
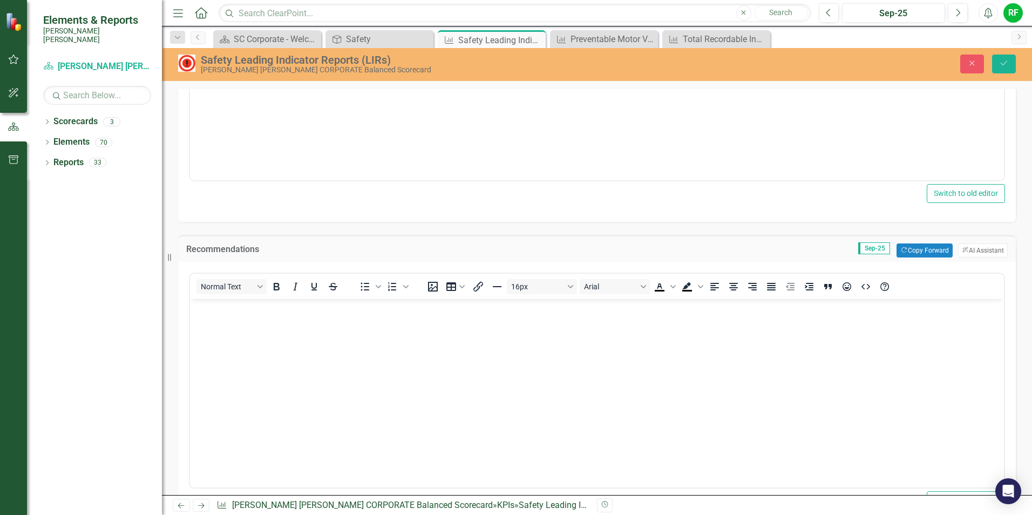
scroll to position [0, 0]
click at [239, 311] on p "Rich Text Area. Press ALT-0 for help." at bounding box center [597, 308] width 809 height 13
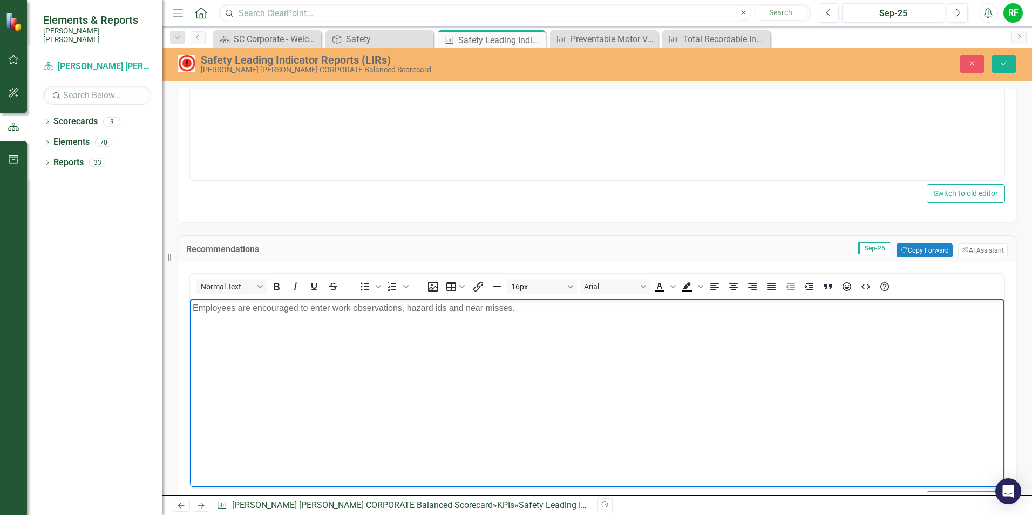
click at [525, 309] on p "Employees are encouraged to enter work observations, hazard ids and near misses." at bounding box center [597, 308] width 809 height 13
click at [563, 315] on body "Employees are encouraged to enter work observations, hazard ids and near misses." at bounding box center [597, 380] width 814 height 162
click at [905, 307] on p "Employees are encouraged to enter work observations, hazard ids and near misses…" at bounding box center [597, 308] width 809 height 13
click at [904, 308] on p "Employees are encouraged to enter work observations, hazard ids and near misses…" at bounding box center [597, 308] width 809 height 13
drag, startPoint x: 924, startPoint y: 309, endPoint x: 933, endPoint y: 303, distance: 11.1
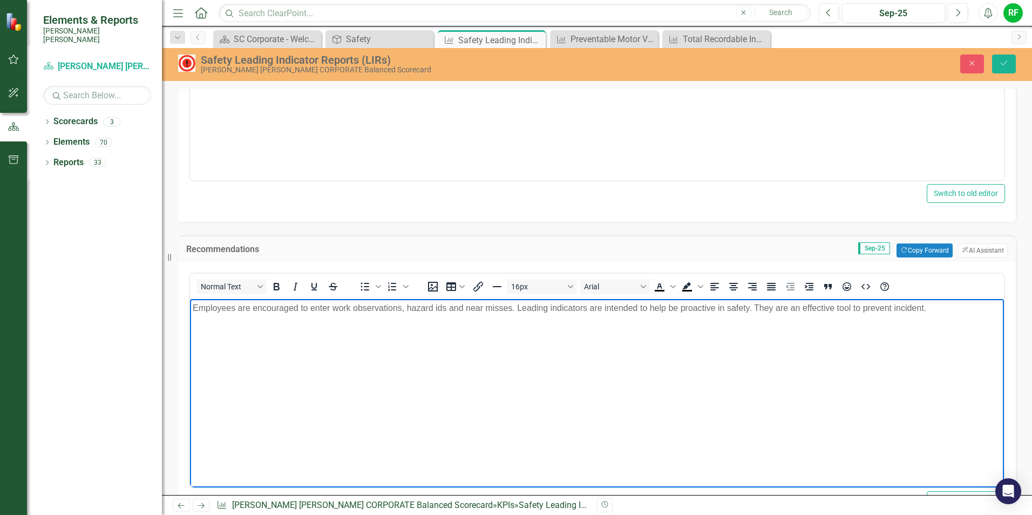
click at [924, 308] on p "Employees are encouraged to enter work observations, hazard ids and near misses…" at bounding box center [597, 308] width 809 height 13
click at [933, 309] on p "Employees are encouraged to enter work observations, hazard ids and near misses…" at bounding box center [597, 308] width 809 height 13
click at [1002, 68] on button "Save" at bounding box center [1004, 64] width 24 height 19
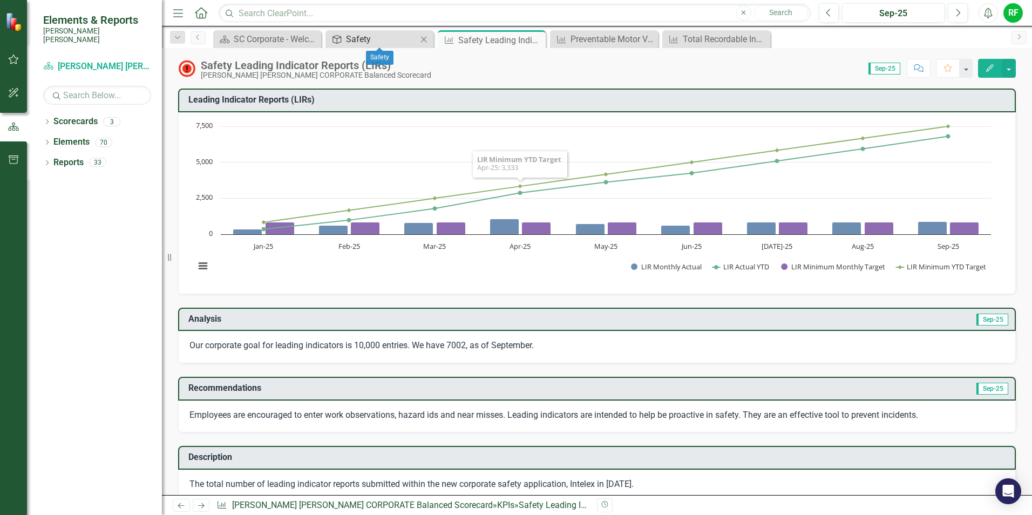
click at [401, 42] on div "Safety" at bounding box center [381, 38] width 71 height 13
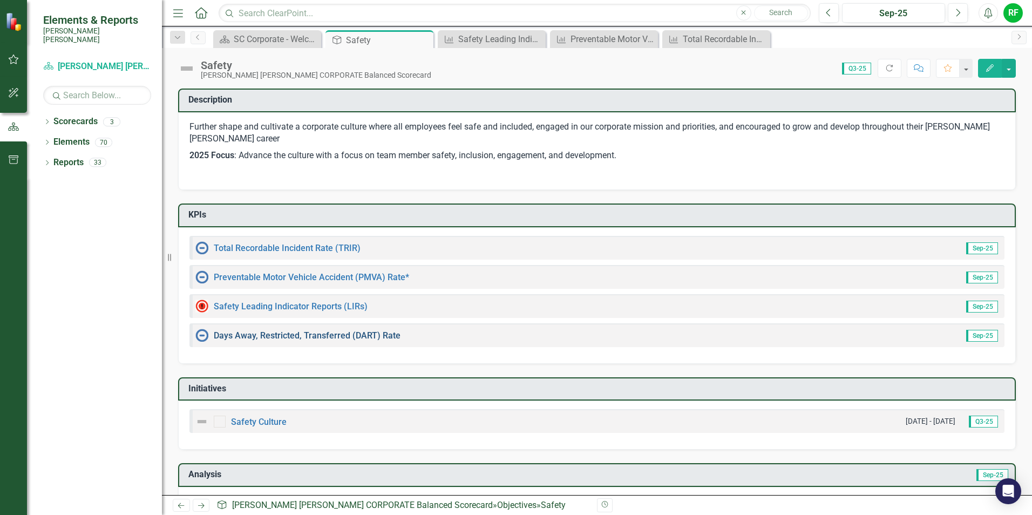
click at [326, 335] on link "Days Away, Restricted, Transferred (DART) Rate" at bounding box center [307, 335] width 187 height 10
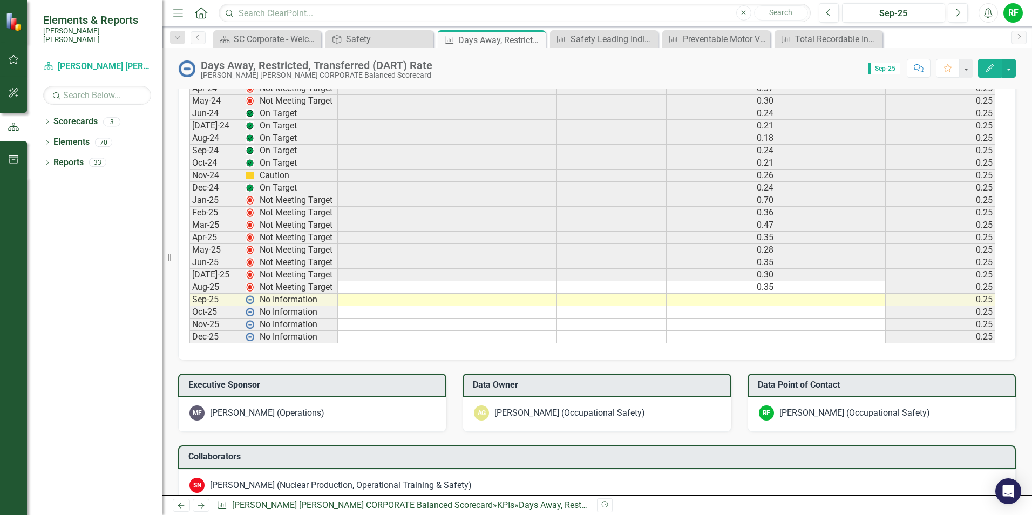
scroll to position [756, 0]
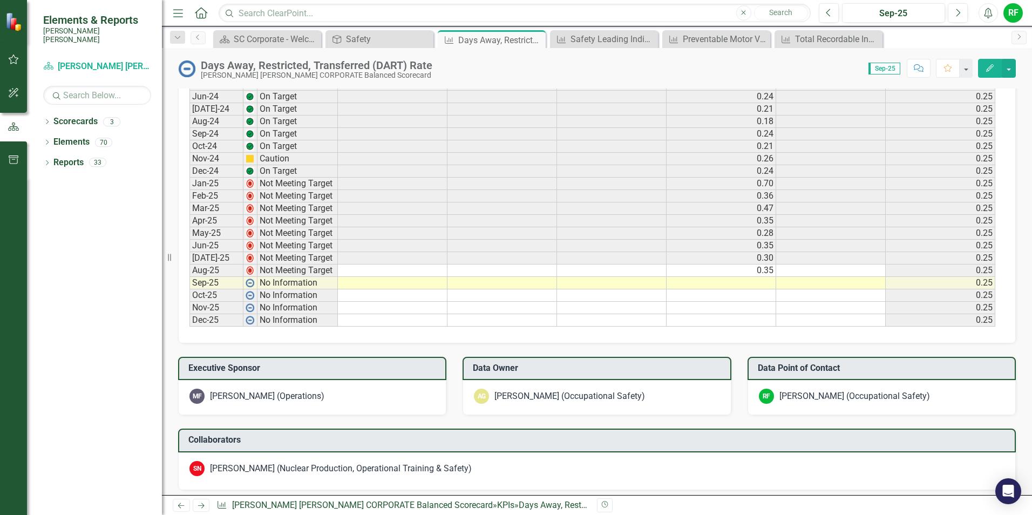
click at [743, 285] on td at bounding box center [722, 283] width 110 height 12
click at [742, 284] on td at bounding box center [722, 283] width 110 height 12
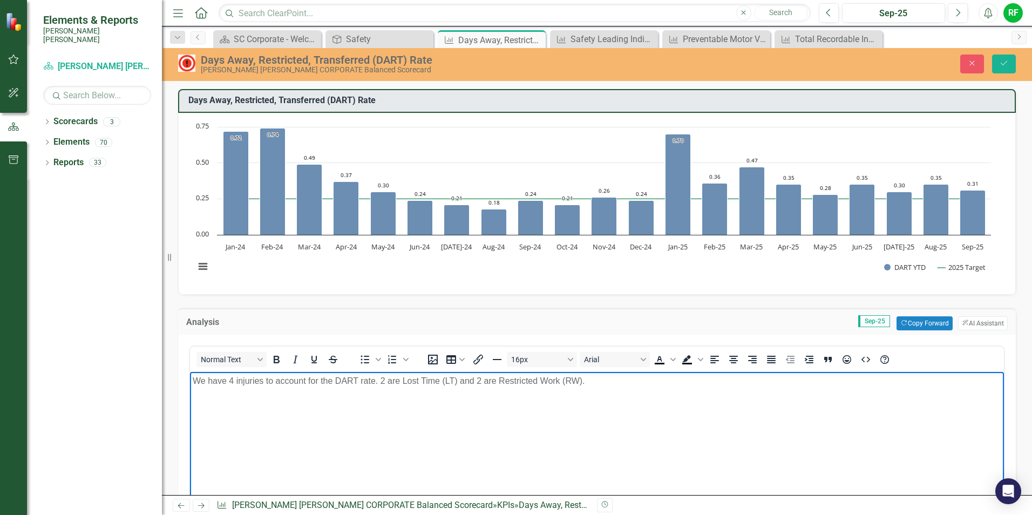
click at [376, 383] on p "We have 4 injuries to account for the DART rate. 2 are Lost Time (LT) and 2 are…" at bounding box center [597, 381] width 809 height 13
click at [611, 382] on p "We have 4 injuries to account for the DART rate YTD. 2 are Lost Time (LT) and 2…" at bounding box center [597, 381] width 809 height 13
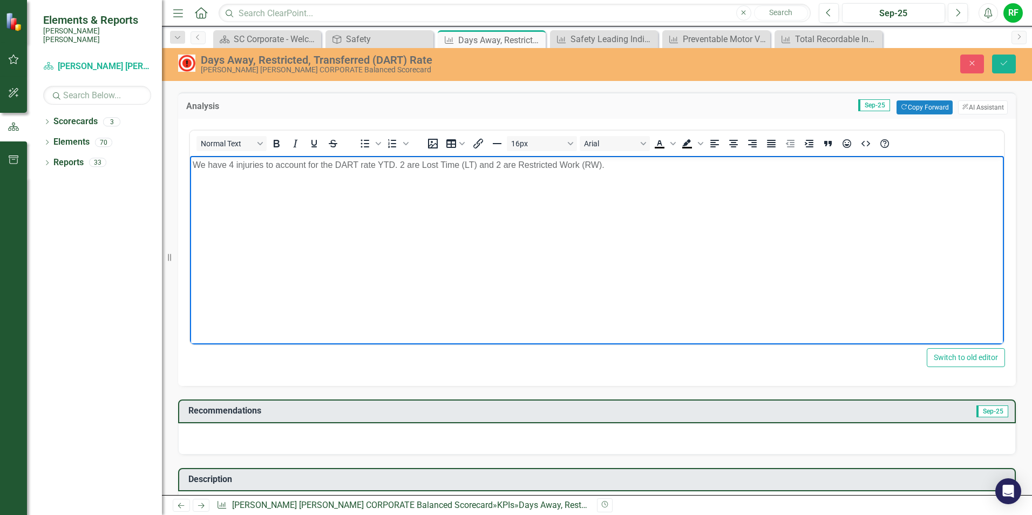
scroll to position [54, 0]
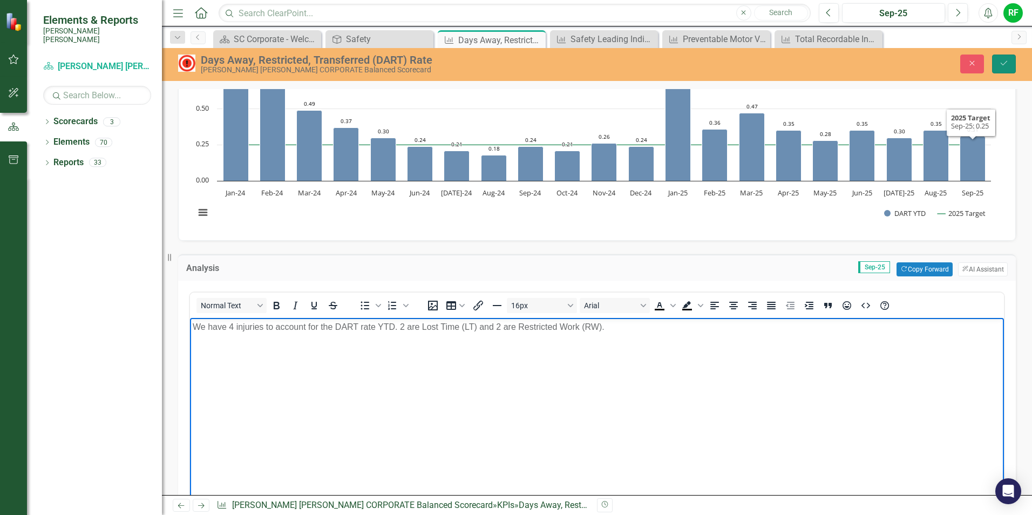
click at [1005, 63] on icon "Save" at bounding box center [1004, 63] width 10 height 8
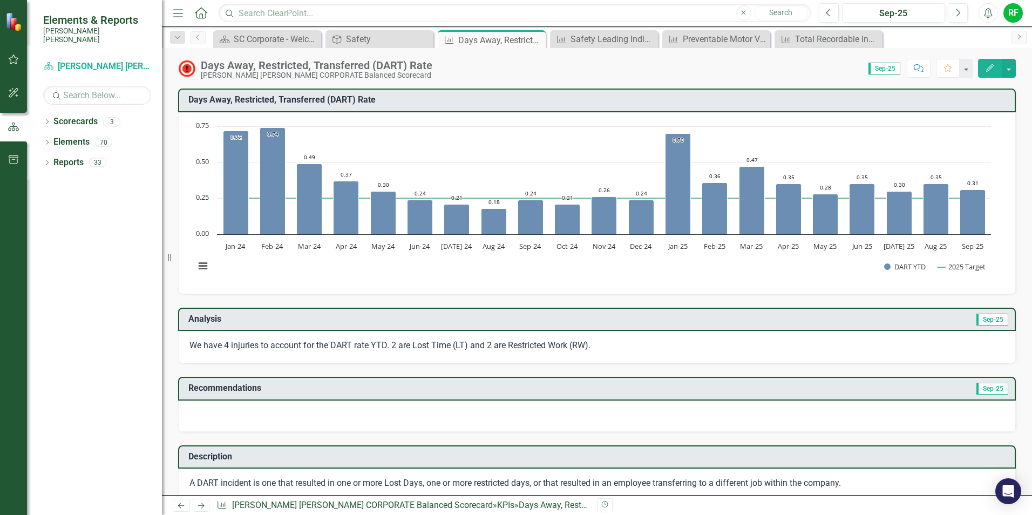
click at [232, 410] on div at bounding box center [597, 416] width 838 height 31
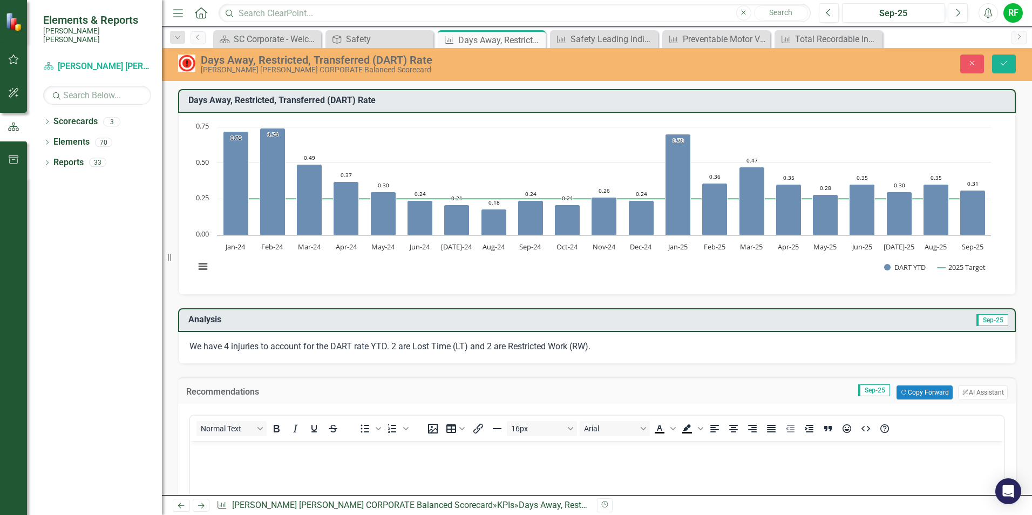
scroll to position [0, 0]
click at [217, 450] on p "Rich Text Area. Press ALT-0 for help." at bounding box center [597, 450] width 809 height 13
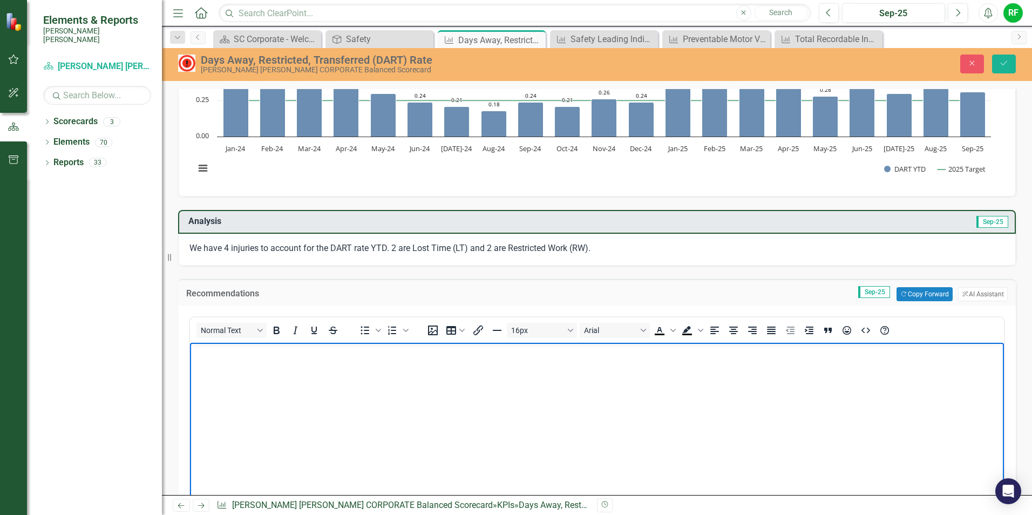
scroll to position [108, 0]
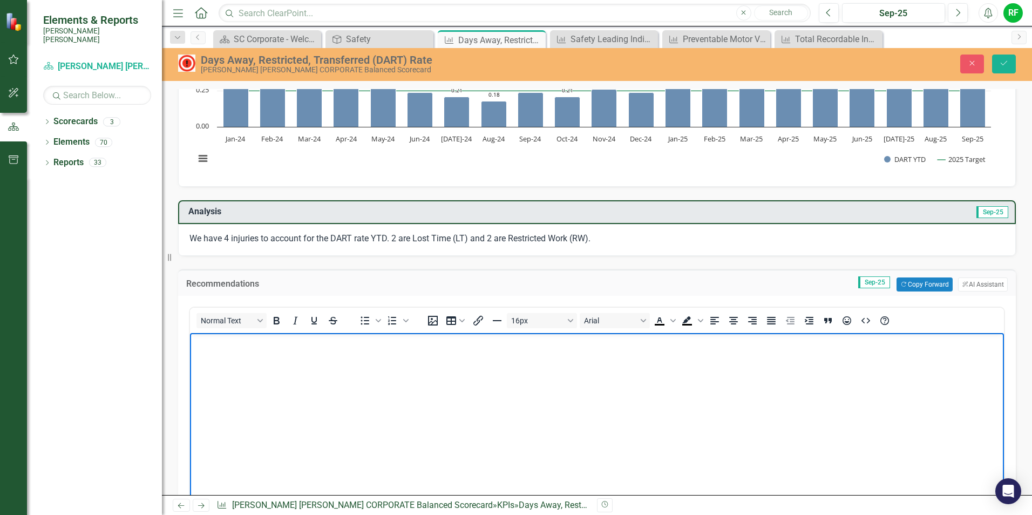
click at [260, 351] on body "Rich Text Area. Press ALT-0 for help." at bounding box center [597, 414] width 814 height 162
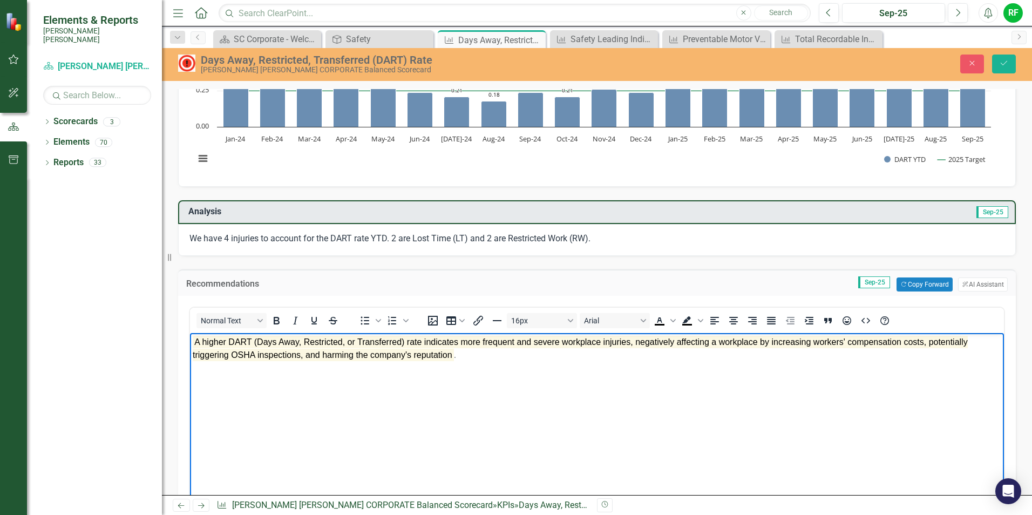
drag, startPoint x: 453, startPoint y: 357, endPoint x: 197, endPoint y: 347, distance: 256.1
click at [197, 347] on p "A higher DART (Days Away, Restricted, or Transferred) rate indicates more frequ…" at bounding box center [597, 349] width 809 height 26
click at [202, 343] on mark "A higher DART (Days Away, Restricted, or Transferred) rate indicates more frequ…" at bounding box center [580, 348] width 775 height 25
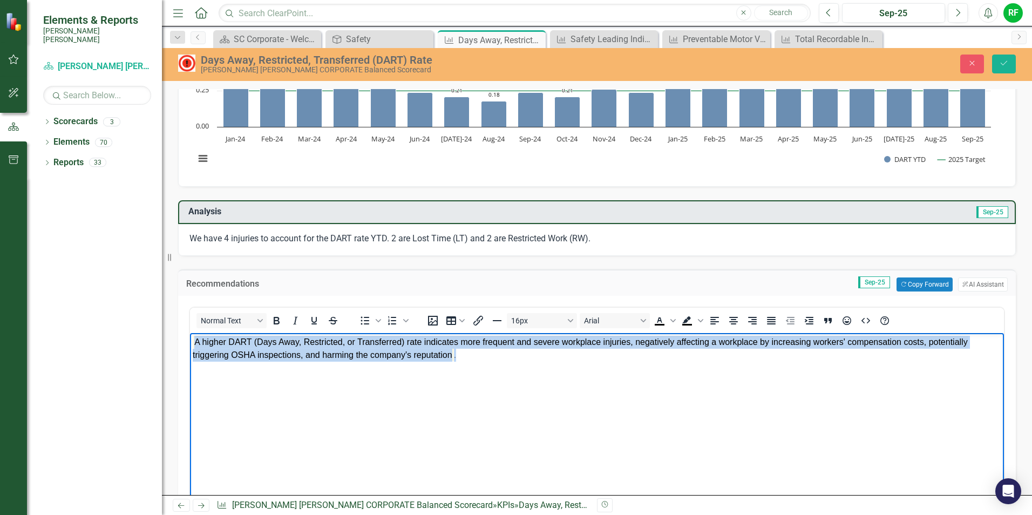
drag, startPoint x: 457, startPoint y: 357, endPoint x: 193, endPoint y: 334, distance: 265.0
click at [193, 334] on body "A higher DART (Days Away, Restricted, or Transferred) rate indicates more frequ…" at bounding box center [597, 414] width 814 height 162
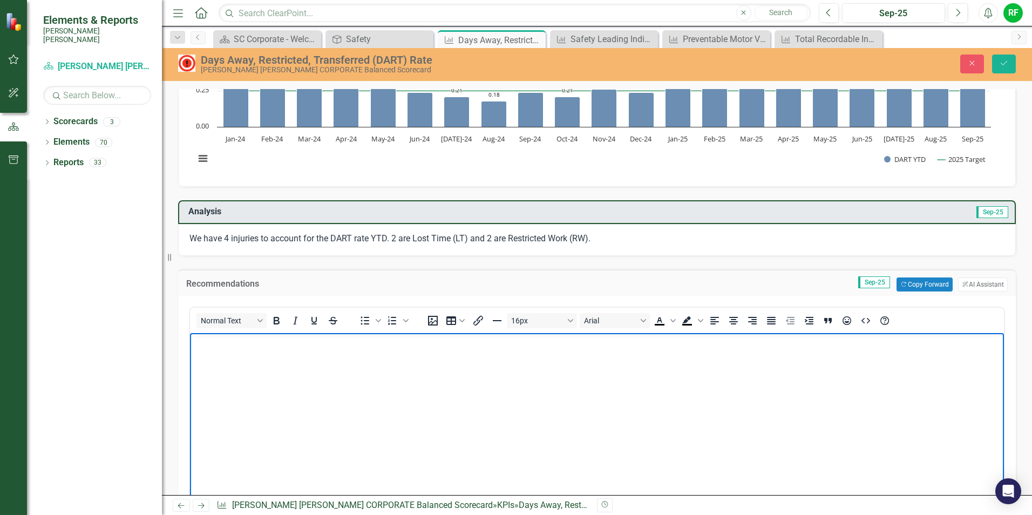
click at [222, 353] on body "Rich Text Area. Press ALT-0 for help." at bounding box center [597, 414] width 814 height 162
click at [227, 340] on p "A higher DART rate (Days Away, Restricted, or Transferred) rate indicates more …" at bounding box center [597, 342] width 809 height 13
click at [1001, 63] on icon "submit" at bounding box center [1004, 63] width 6 height 4
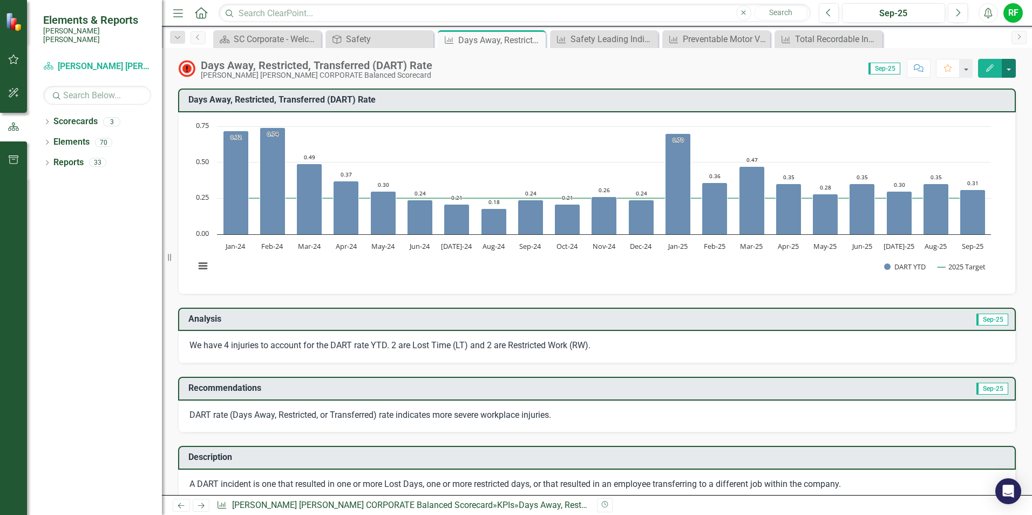
click at [1007, 63] on button "button" at bounding box center [1009, 68] width 14 height 19
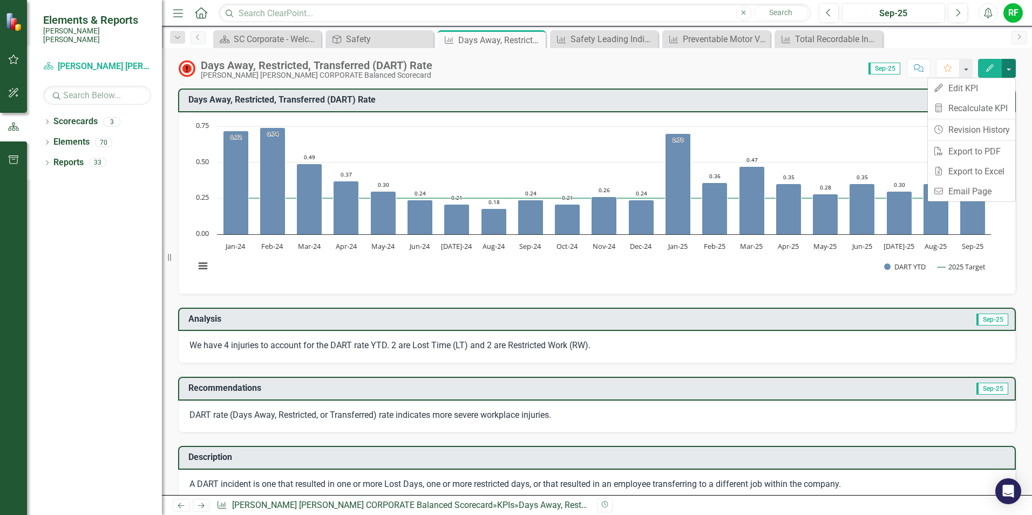
click at [1007, 63] on button "button" at bounding box center [1009, 68] width 14 height 19
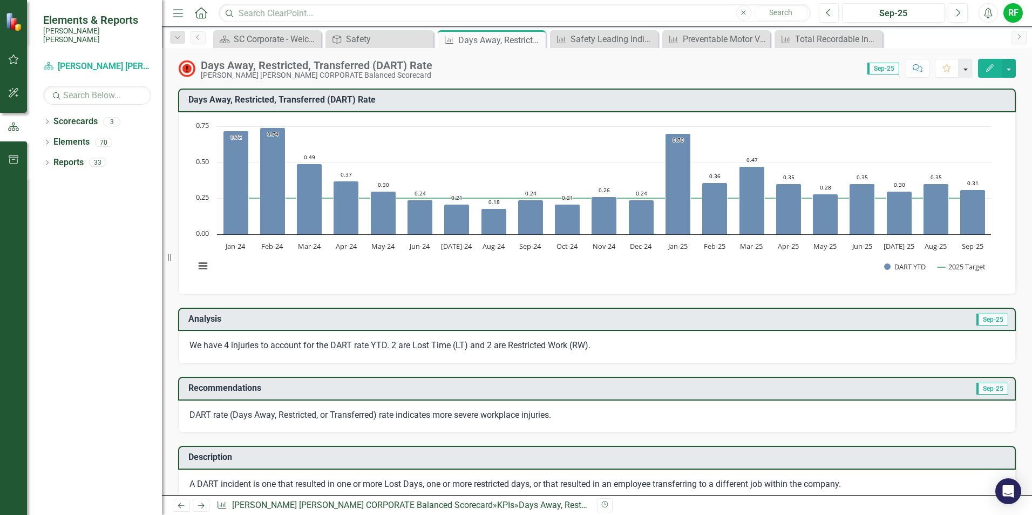
click at [967, 69] on button "button" at bounding box center [966, 68] width 14 height 19
click at [400, 41] on div "Safety" at bounding box center [381, 38] width 71 height 13
